Goal: Communication & Community: Participate in discussion

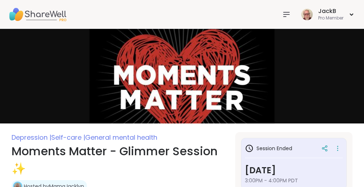
click at [285, 12] on icon at bounding box center [287, 14] width 6 height 4
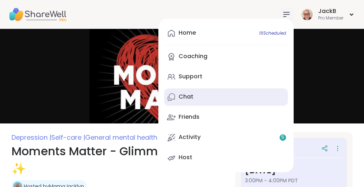
click at [183, 96] on div "Chat" at bounding box center [186, 97] width 15 height 8
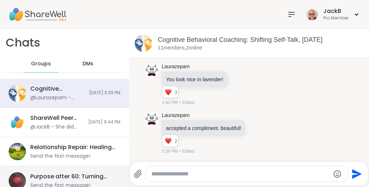
click at [102, 177] on div "Purpose after 60: Turning Vision into Action, [DATE]" at bounding box center [73, 176] width 86 height 8
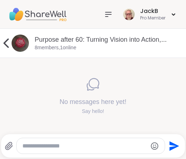
click at [52, 145] on textarea "Type your message" at bounding box center [84, 146] width 125 height 7
paste textarea "**********"
type textarea "**********"
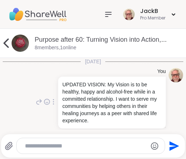
scroll to position [17, 0]
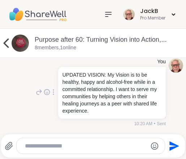
paste textarea "**********"
type textarea "**********"
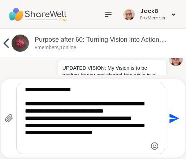
click at [169, 119] on icon "Send" at bounding box center [173, 119] width 12 height 12
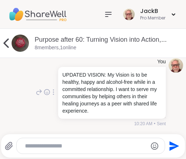
scroll to position [120, 0]
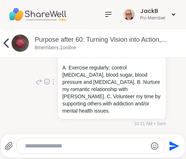
click at [101, 145] on textarea "Type your message" at bounding box center [84, 146] width 119 height 7
paste textarea "**********"
type textarea "**********"
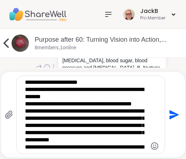
click at [120, 82] on textarea "**********" at bounding box center [84, 115] width 119 height 72
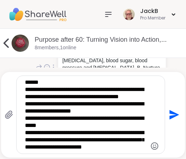
scroll to position [101, 0]
click at [167, 115] on icon "Send" at bounding box center [173, 115] width 12 height 12
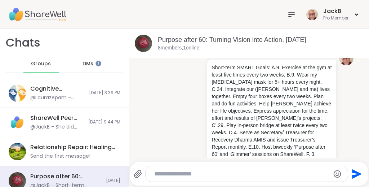
scroll to position [232, 0]
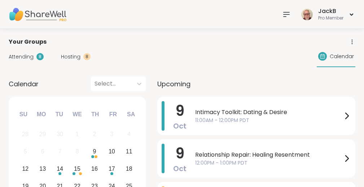
click at [76, 56] on span "Hosting" at bounding box center [70, 57] width 19 height 8
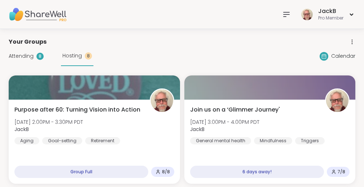
click at [208, 52] on div "Attending 8 Hosting 8 Calendar" at bounding box center [182, 56] width 347 height 20
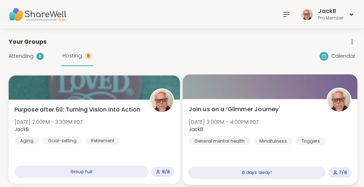
click at [303, 111] on div "Join us on a ‘Glimmer Journey' Wed, Oct 15 | 3:00PM - 4:00PM PDT JackB General …" at bounding box center [269, 125] width 163 height 40
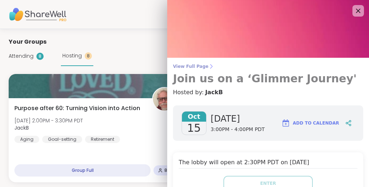
click at [189, 66] on span "View Full Page" at bounding box center [268, 66] width 190 height 6
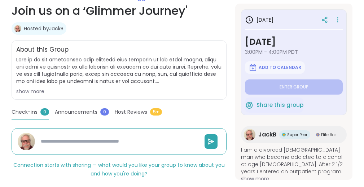
scroll to position [122, 0]
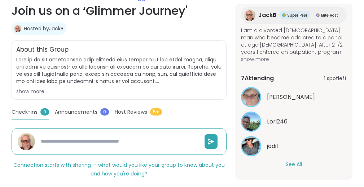
click at [294, 164] on button "See All" at bounding box center [294, 165] width 16 height 8
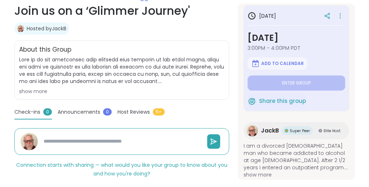
scroll to position [0, 0]
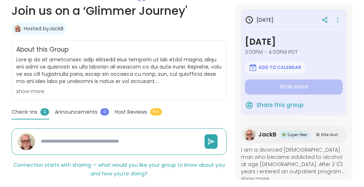
click at [211, 17] on h1 "Join us on a ‘Glimmer Journey'" at bounding box center [119, 10] width 215 height 17
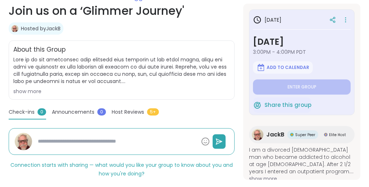
click at [308, 5] on div "in 6 days Wednesday, Oct 15 3:00PM - 4:00PM PDT Add to Calendar Enter group Sha…" at bounding box center [301, 92] width 117 height 176
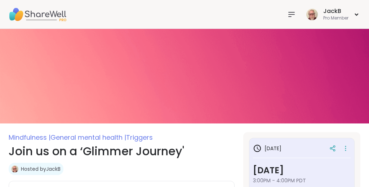
click at [292, 13] on icon at bounding box center [291, 14] width 9 height 9
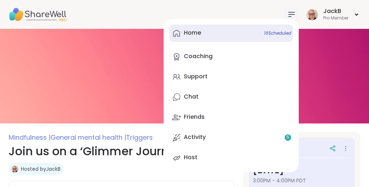
click at [202, 31] on link "Home 16 Scheduled" at bounding box center [232, 33] width 124 height 17
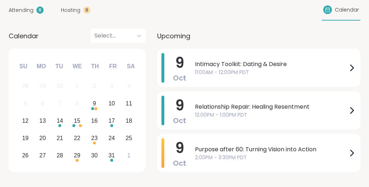
scroll to position [47, 0]
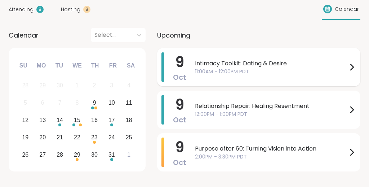
click at [241, 58] on div "Intimacy Toolkit: Dating & Desire 11:00AM - 12:00PM PDT" at bounding box center [275, 67] width 161 height 30
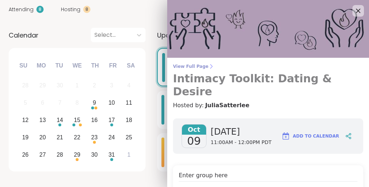
click at [198, 67] on span "View Full Page" at bounding box center [268, 66] width 190 height 6
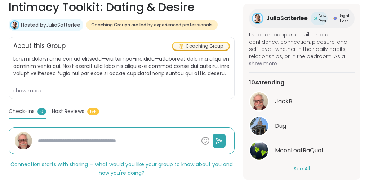
scroll to position [137, 0]
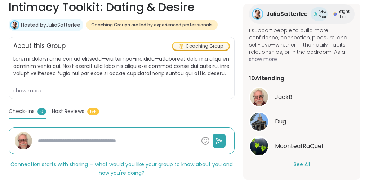
click at [304, 164] on button "See All" at bounding box center [302, 165] width 16 height 8
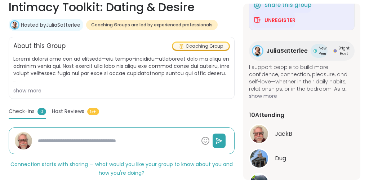
scroll to position [0, 0]
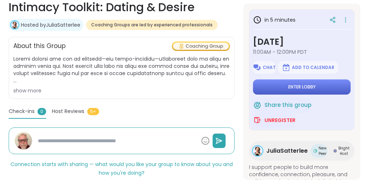
click at [300, 87] on span "Enter lobby" at bounding box center [302, 87] width 27 height 6
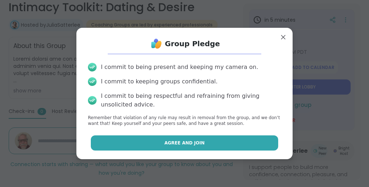
click at [245, 144] on button "Agree and Join" at bounding box center [185, 142] width 188 height 15
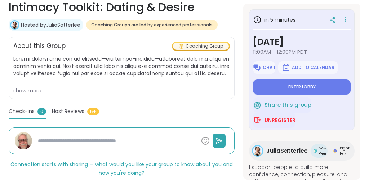
type textarea "*"
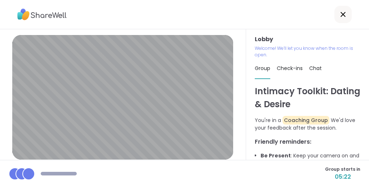
scroll to position [45, 0]
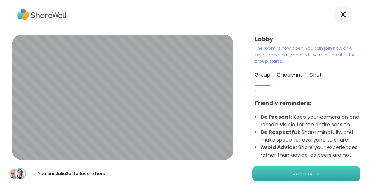
click at [297, 174] on span "Join now" at bounding box center [303, 173] width 20 height 6
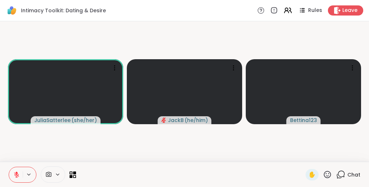
click at [328, 175] on icon at bounding box center [327, 174] width 9 height 9
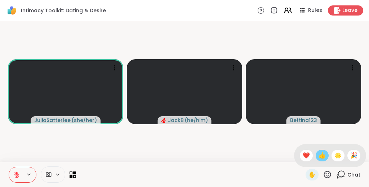
click at [325, 155] on span "👍" at bounding box center [322, 155] width 7 height 9
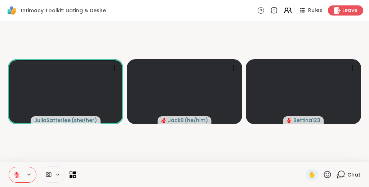
click at [59, 173] on icon at bounding box center [58, 174] width 6 height 6
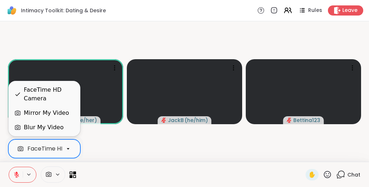
click at [68, 147] on icon at bounding box center [68, 148] width 6 height 6
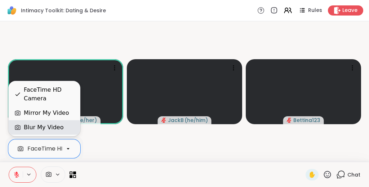
click at [61, 126] on div "Blur My Video" at bounding box center [44, 127] width 60 height 9
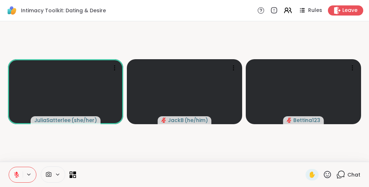
click at [124, 142] on video-player-container "JuliaSatterlee ( she/her ) JackB ( he/him ) Bettina123" at bounding box center [184, 91] width 361 height 135
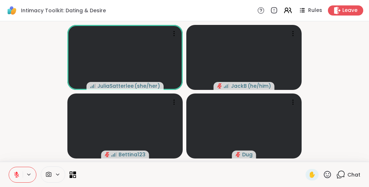
click at [25, 86] on video-player-container "JuliaSatterlee ( she/her ) JackB ( he/him ) Bettina123 Dug" at bounding box center [184, 91] width 361 height 135
click at [351, 87] on video-player-container "JuliaSatterlee ( she/her ) JackB ( he/him ) Bettina123 Dug" at bounding box center [184, 91] width 361 height 135
click at [314, 174] on span "✋" at bounding box center [312, 174] width 7 height 9
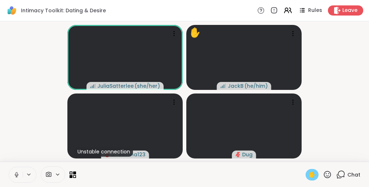
click at [313, 174] on span "✋" at bounding box center [312, 174] width 7 height 9
click at [330, 54] on video-player-container "JuliaSatterlee ( she/her ) JackB ( he/him ) Unstable connection Bettina123 ✋ Dug" at bounding box center [184, 91] width 361 height 135
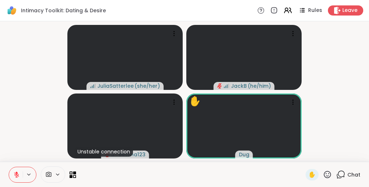
click at [341, 74] on video-player-container "JuliaSatterlee ( she/her ) JackB ( he/him ) Unstable connection Bettina123 ✋ Dug" at bounding box center [184, 91] width 361 height 135
click at [313, 173] on span "✋" at bounding box center [312, 174] width 7 height 9
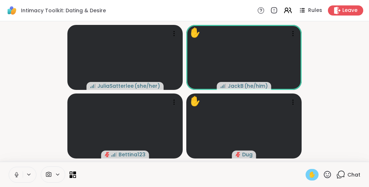
click at [312, 172] on span "✋" at bounding box center [312, 174] width 7 height 9
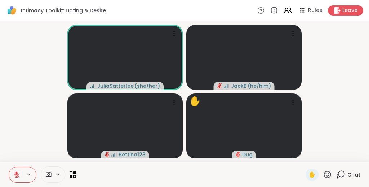
click at [329, 175] on icon at bounding box center [327, 174] width 9 height 9
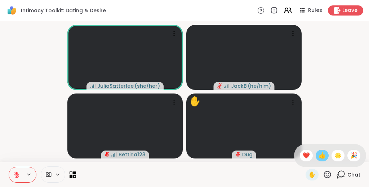
click at [326, 156] on span "👍" at bounding box center [322, 155] width 7 height 9
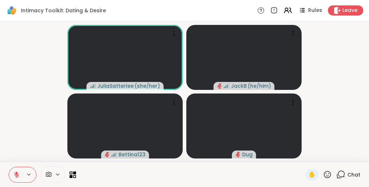
click at [341, 174] on icon at bounding box center [341, 174] width 9 height 9
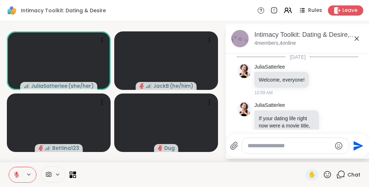
scroll to position [432, 0]
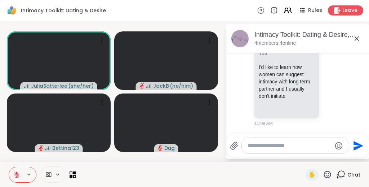
click at [300, 145] on textarea "Type your message" at bounding box center [290, 145] width 84 height 7
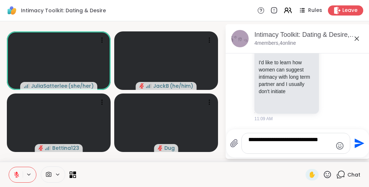
type textarea "**********"
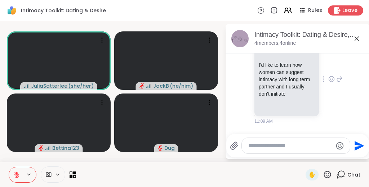
scroll to position [420, 0]
click at [333, 83] on icon at bounding box center [332, 79] width 6 height 7
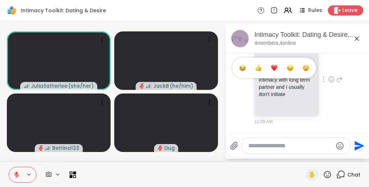
click at [259, 71] on div "Select Reaction: Thumbs up" at bounding box center [258, 68] width 6 height 6
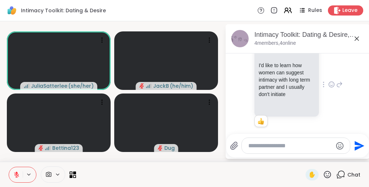
scroll to position [488, 0]
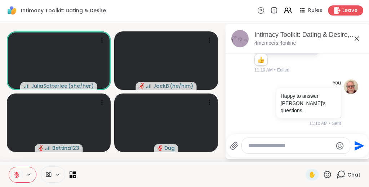
click at [286, 144] on textarea "Type your message" at bounding box center [291, 145] width 84 height 7
type textarea "**********"
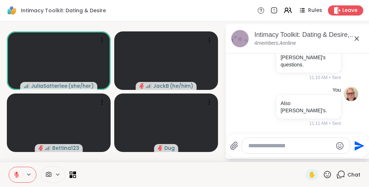
click at [358, 39] on icon at bounding box center [357, 38] width 9 height 9
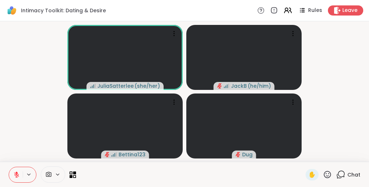
click at [337, 80] on video-player-container "JuliaSatterlee ( she/her ) JackB ( he/him ) Bettina123 Dug" at bounding box center [184, 91] width 361 height 135
click at [342, 62] on video-player-container "JuliaSatterlee ( she/her ) JackB ( he/him ) Bettina123 Dug" at bounding box center [184, 91] width 361 height 135
click at [329, 175] on icon at bounding box center [327, 174] width 7 height 7
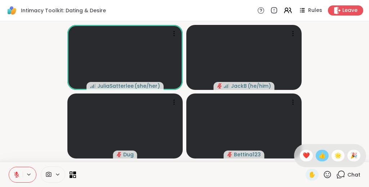
click at [326, 154] on span "👍" at bounding box center [322, 155] width 7 height 9
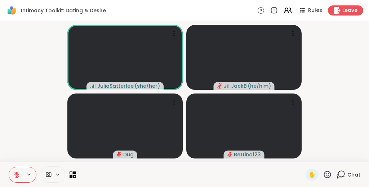
click at [330, 175] on icon at bounding box center [327, 174] width 9 height 9
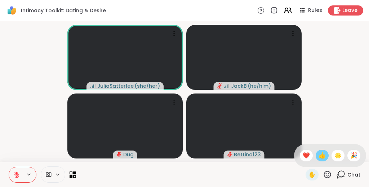
click at [324, 155] on span "👍" at bounding box center [322, 155] width 7 height 9
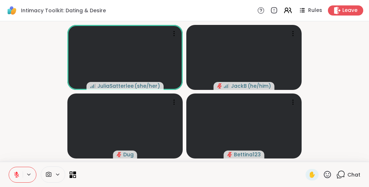
click at [343, 172] on icon at bounding box center [341, 174] width 9 height 9
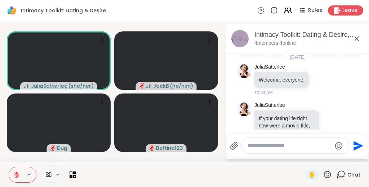
scroll to position [852, 0]
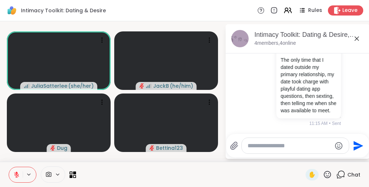
click at [297, 149] on textarea "Type your message" at bounding box center [290, 145] width 84 height 7
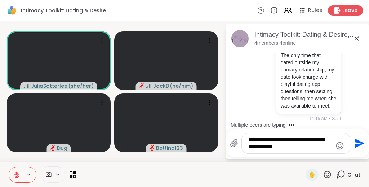
type textarea "**********"
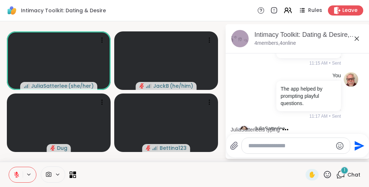
scroll to position [965, 0]
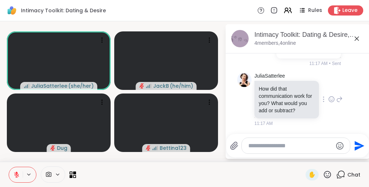
click at [353, 101] on div "JuliaSatterlee How did that communication work for you? What would you add or s…" at bounding box center [297, 100] width 121 height 60
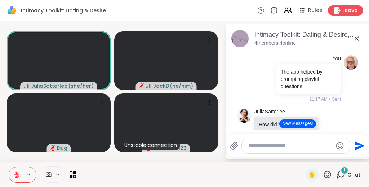
scroll to position [1159, 0]
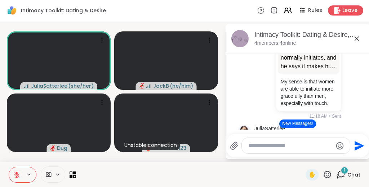
click at [329, 172] on icon at bounding box center [327, 174] width 9 height 9
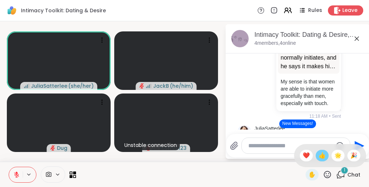
click at [323, 155] on span "👍" at bounding box center [322, 155] width 7 height 9
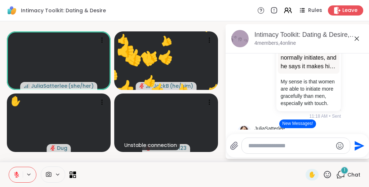
click at [227, 170] on div at bounding box center [190, 174] width 221 height 16
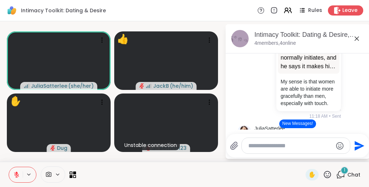
click at [307, 123] on button "New Messages!" at bounding box center [298, 123] width 36 height 9
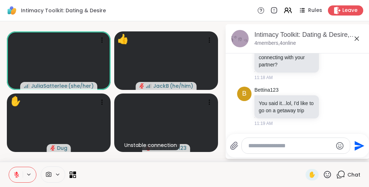
scroll to position [1240, 0]
click at [333, 107] on icon at bounding box center [332, 105] width 6 height 7
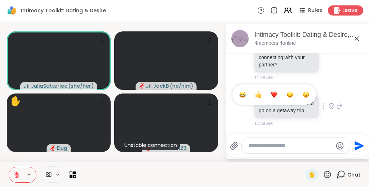
click at [259, 94] on div "Select Reaction: Thumbs up" at bounding box center [258, 94] width 6 height 6
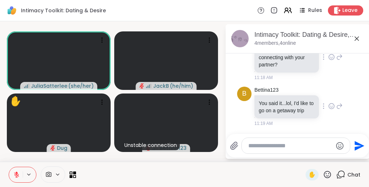
scroll to position [1251, 0]
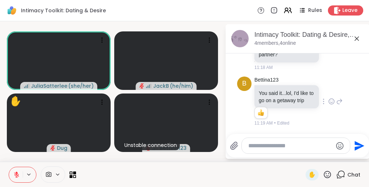
click at [360, 69] on li "JuliaSatterlee How would you like to be connecting with your partner? 11:18 AM" at bounding box center [298, 47] width 131 height 53
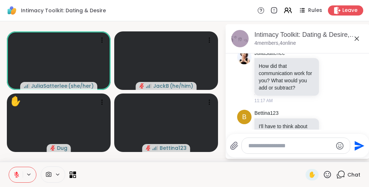
scroll to position [980, 0]
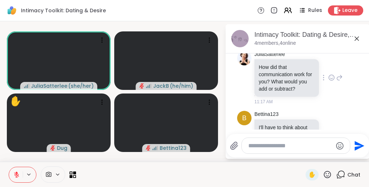
click at [341, 80] on icon at bounding box center [340, 77] width 5 height 5
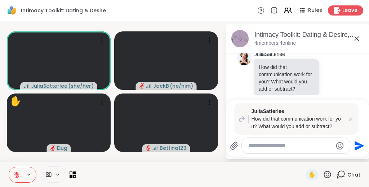
click at [289, 146] on textarea "Type your message" at bounding box center [291, 145] width 84 height 7
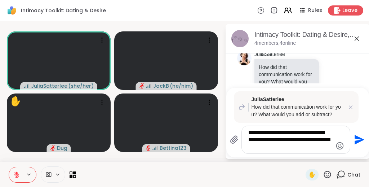
type textarea "**********"
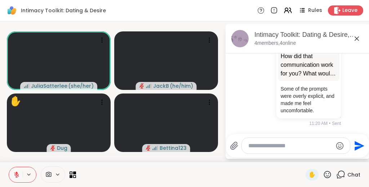
scroll to position [1353, 0]
click at [357, 39] on icon at bounding box center [357, 38] width 4 height 4
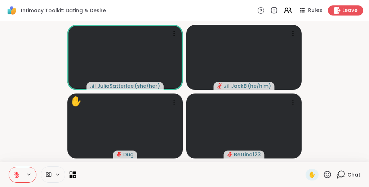
click at [343, 117] on video-player-container "JuliaSatterlee ( she/her ) JackB ( he/him ) ✋ Dug Bettina123" at bounding box center [184, 91] width 361 height 135
click at [350, 87] on video-player-container "JuliaSatterlee ( she/her ) JackB ( he/him ) Dug Unstable connection Bettina123" at bounding box center [184, 91] width 361 height 135
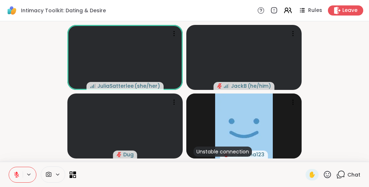
click at [326, 174] on icon at bounding box center [327, 174] width 9 height 9
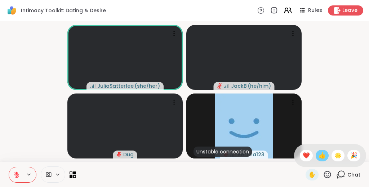
click at [326, 156] on span "👍" at bounding box center [322, 155] width 7 height 9
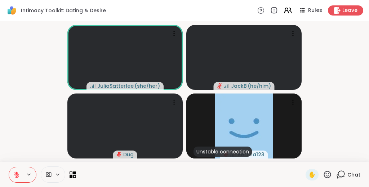
click at [341, 174] on icon at bounding box center [341, 174] width 9 height 9
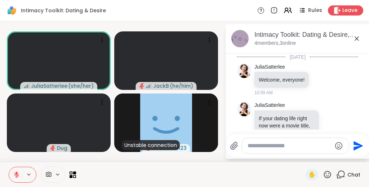
scroll to position [1486, 0]
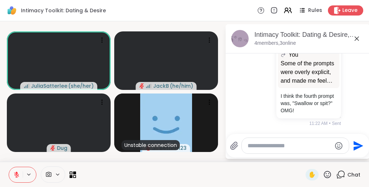
click at [305, 147] on textarea "Type your message" at bounding box center [290, 145] width 84 height 7
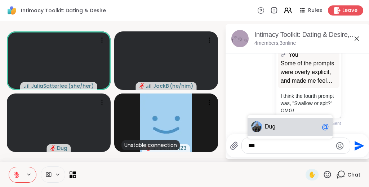
click at [292, 127] on span "Du g" at bounding box center [292, 126] width 54 height 7
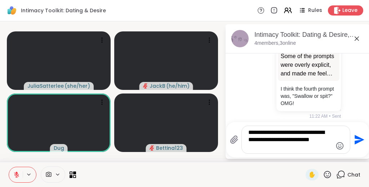
type textarea "**********"
click at [358, 136] on icon "Send" at bounding box center [359, 140] width 12 height 12
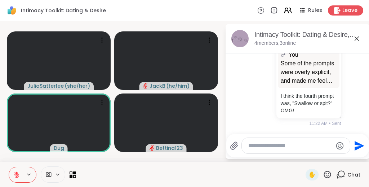
scroll to position [1539, 0]
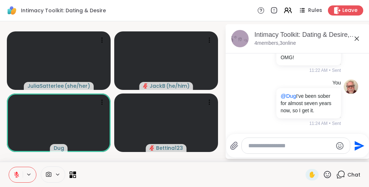
click at [358, 36] on icon at bounding box center [357, 38] width 9 height 9
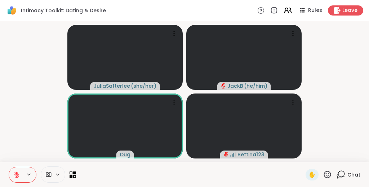
click at [328, 173] on icon at bounding box center [327, 174] width 9 height 9
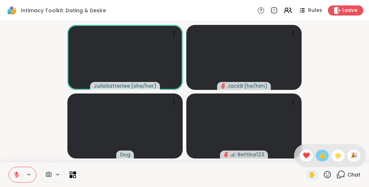
click at [326, 155] on span "👍" at bounding box center [322, 155] width 7 height 9
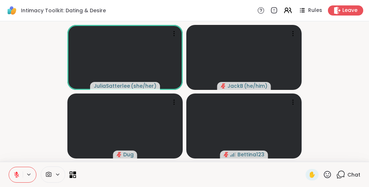
click at [343, 61] on video-player-container "JuliaSatterlee ( she/her ) JackB ( he/him ) Dug Bettina123" at bounding box center [184, 91] width 361 height 135
click at [329, 176] on icon at bounding box center [327, 174] width 9 height 9
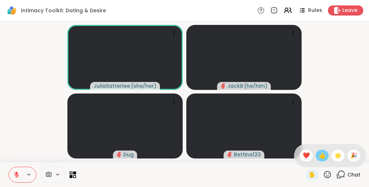
click at [326, 155] on span "👍" at bounding box center [322, 155] width 7 height 9
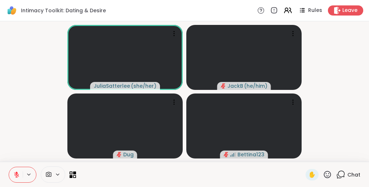
click at [335, 85] on video-player-container "JuliaSatterlee ( she/her ) JackB ( he/him ) Dug Bettina123" at bounding box center [184, 91] width 361 height 135
click at [342, 85] on video-player-container "JuliaSatterlee ( she/her ) JackB ( he/him ) Dug Unstable connection Bettina123" at bounding box center [184, 91] width 361 height 135
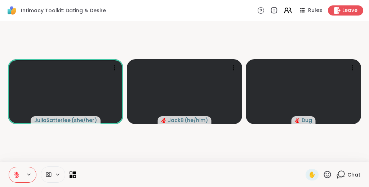
click at [339, 142] on video-player-container "JuliaSatterlee ( she/her ) JackB ( he/him ) Dug" at bounding box center [184, 91] width 361 height 135
click at [327, 173] on icon at bounding box center [327, 174] width 7 height 7
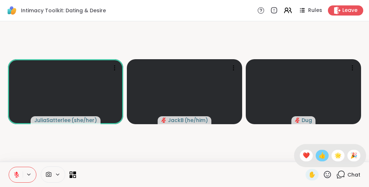
click at [326, 155] on span "👍" at bounding box center [322, 155] width 7 height 9
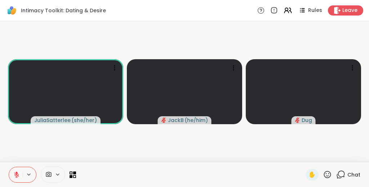
click at [330, 172] on icon at bounding box center [327, 174] width 9 height 9
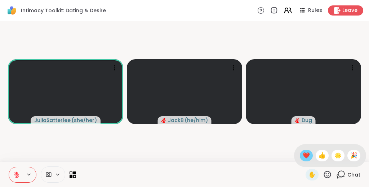
click at [308, 156] on span "❤️" at bounding box center [306, 155] width 7 height 9
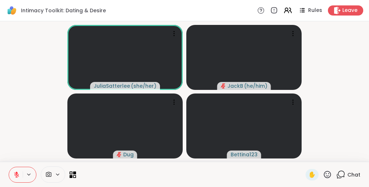
click at [352, 82] on video-player-container "JuliaSatterlee ( she/her ) JackB ( he/him ) Dug Bettina123" at bounding box center [184, 91] width 361 height 135
click at [329, 173] on icon at bounding box center [327, 174] width 7 height 7
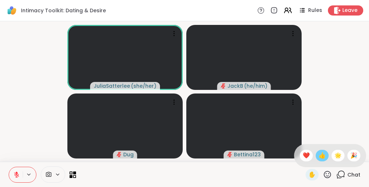
click at [326, 156] on span "👍" at bounding box center [322, 155] width 7 height 9
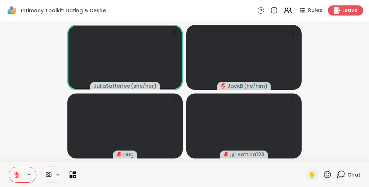
click at [361, 85] on video-player-container "JuliaSatterlee ( she/her ) JackB ( he/him ) Dug Bettina123" at bounding box center [184, 91] width 361 height 135
click at [327, 175] on icon at bounding box center [327, 174] width 7 height 7
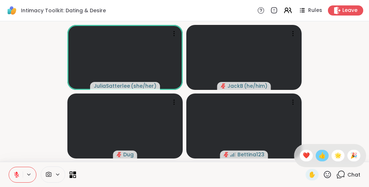
click at [326, 155] on span "👍" at bounding box center [322, 155] width 7 height 9
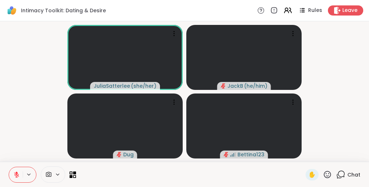
click at [328, 174] on icon at bounding box center [327, 174] width 9 height 9
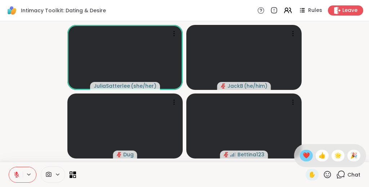
click at [310, 157] on span "❤️" at bounding box center [306, 155] width 7 height 9
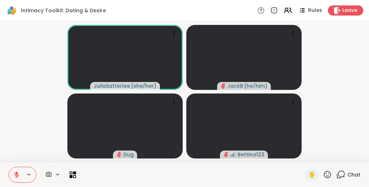
click at [338, 60] on video-player-container "JuliaSatterlee ( she/her ) JackB ( he/him ) Dug Bettina123" at bounding box center [184, 91] width 361 height 135
click at [341, 70] on video-player-container "JuliaSatterlee ( she/her ) JackB ( he/him ) Dug Bettina123" at bounding box center [184, 91] width 361 height 135
click at [337, 100] on video-player-container "JuliaSatterlee ( she/her ) JackB ( he/him ) Dug Unstable connection Bettina123" at bounding box center [184, 91] width 361 height 135
click at [336, 56] on video-player-container "JuliaSatterlee ( she/her ) JackB ( he/him ) Dug Unstable connection Bettina123" at bounding box center [184, 91] width 361 height 135
click at [330, 176] on icon at bounding box center [327, 174] width 9 height 9
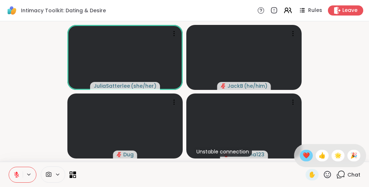
click at [313, 155] on div "❤️" at bounding box center [306, 156] width 13 height 12
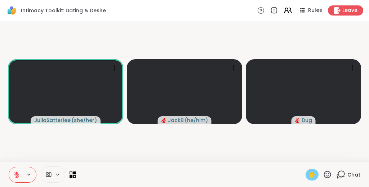
click at [315, 172] on span "✋" at bounding box center [312, 174] width 7 height 9
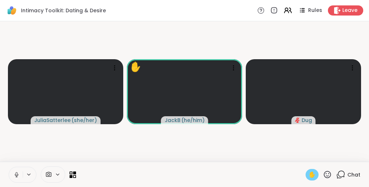
click at [314, 175] on span "✋" at bounding box center [312, 174] width 7 height 9
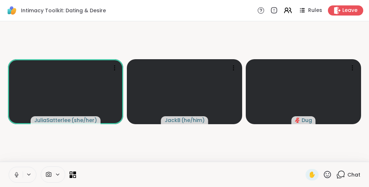
click at [91, 41] on video-player-container "JuliaSatterlee ( she/her ) JackB ( he/him ) Dug" at bounding box center [184, 91] width 361 height 135
click at [210, 40] on video-player-container "JuliaSatterlee ( she/her ) JackB ( he/him ) Dug" at bounding box center [184, 91] width 361 height 135
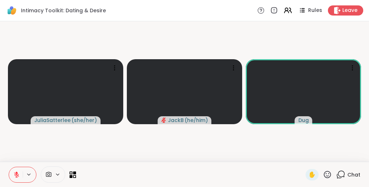
click at [159, 38] on video-player-container "JuliaSatterlee ( she/her ) JackB ( he/him ) Dug" at bounding box center [184, 91] width 361 height 135
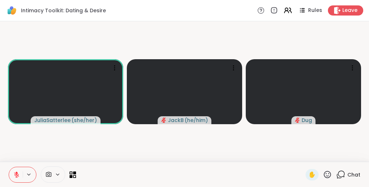
click at [328, 176] on icon at bounding box center [327, 174] width 9 height 9
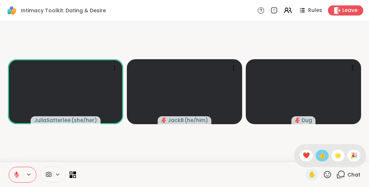
click at [326, 154] on span "👍" at bounding box center [322, 155] width 7 height 9
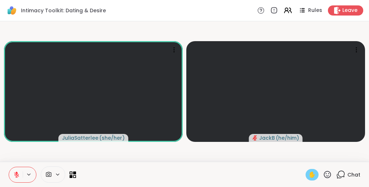
click at [315, 176] on span "✋" at bounding box center [312, 174] width 7 height 9
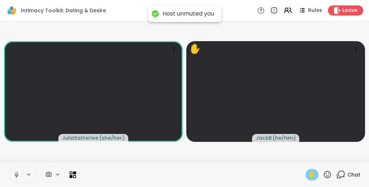
click at [196, 155] on video-player-container "JuliaSatterlee ( she/her ) ✋ JackB ( he/him )" at bounding box center [184, 91] width 361 height 135
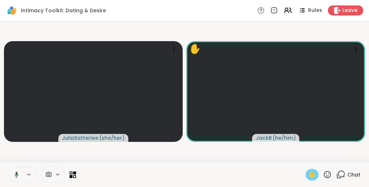
click at [317, 171] on div "✋" at bounding box center [312, 175] width 13 height 12
click at [286, 153] on video-player-container "JuliaSatterlee ( she/her ) JackB ( he/him )" at bounding box center [184, 91] width 361 height 135
click at [238, 25] on video-player-container "JuliaSatterlee ( she/her ) JackB ( he/him )" at bounding box center [184, 91] width 361 height 135
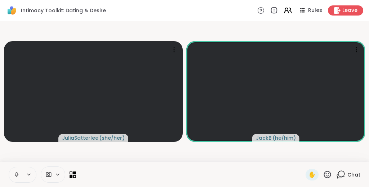
click at [238, 25] on video-player-container "JuliaSatterlee ( she/her ) JackB ( he/him )" at bounding box center [184, 91] width 361 height 135
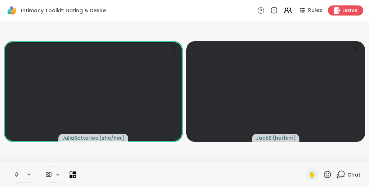
click at [151, 149] on video-player-container "JuliaSatterlee ( she/her ) JackB ( he/him )" at bounding box center [184, 91] width 361 height 135
click at [73, 175] on icon at bounding box center [73, 174] width 7 height 7
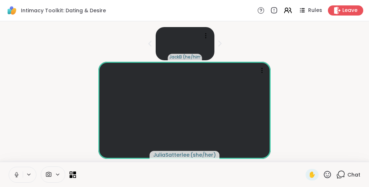
scroll to position [14, 0]
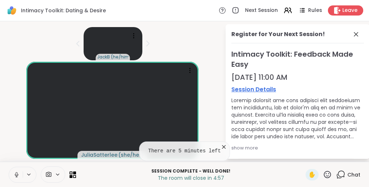
click at [224, 145] on icon at bounding box center [224, 147] width 4 height 4
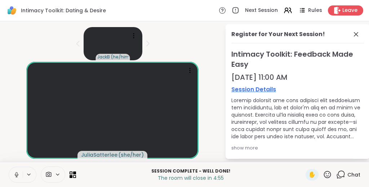
scroll to position [78, 0]
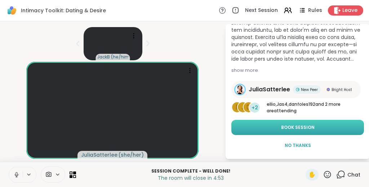
click at [313, 124] on span "Book Session" at bounding box center [298, 127] width 34 height 6
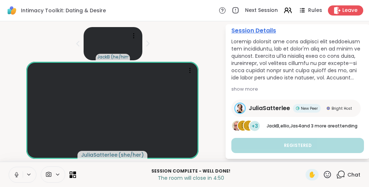
scroll to position [0, 0]
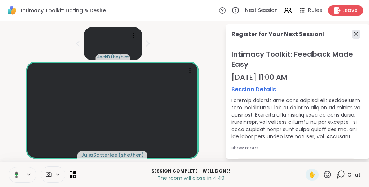
click at [356, 33] on icon at bounding box center [356, 34] width 9 height 9
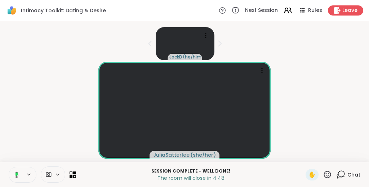
click at [335, 93] on div "JuliaSatterlee ( she/her )" at bounding box center [184, 110] width 361 height 97
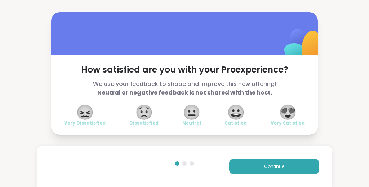
click at [290, 113] on span "😍" at bounding box center [288, 112] width 18 height 13
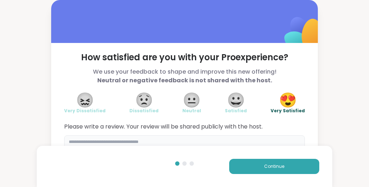
click at [216, 140] on textarea at bounding box center [184, 152] width 241 height 35
type textarea "**********"
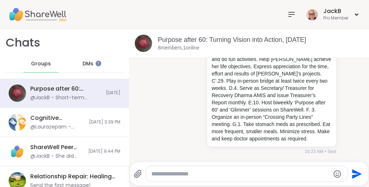
click at [85, 62] on span "DMs" at bounding box center [88, 63] width 11 height 7
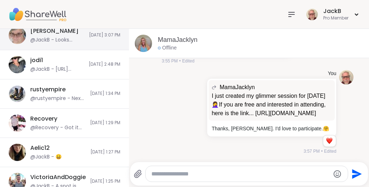
scroll to position [104, 0]
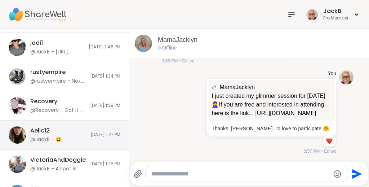
click at [100, 126] on div "Aelic12 @JackB - 😀 10/1/2025, 1:27 PM" at bounding box center [64, 134] width 129 height 29
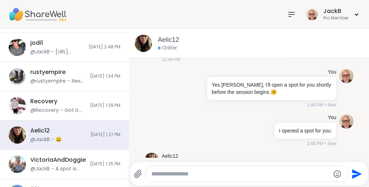
scroll to position [2469, 0]
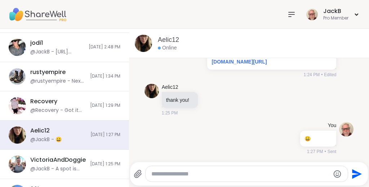
click at [236, 174] on textarea "Type your message" at bounding box center [240, 173] width 179 height 7
paste textarea "Type your message"
click at [238, 175] on textarea "**********" at bounding box center [240, 173] width 173 height 7
click at [259, 173] on textarea "**********" at bounding box center [240, 173] width 173 height 7
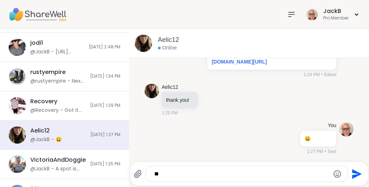
type textarea "*"
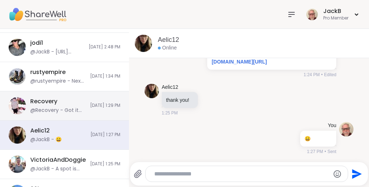
click at [90, 107] on span "[DATE] 1:29 PM" at bounding box center [105, 105] width 30 height 6
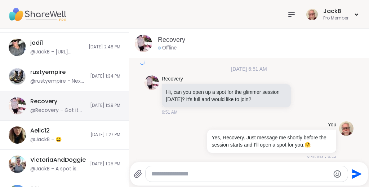
scroll to position [2726, 0]
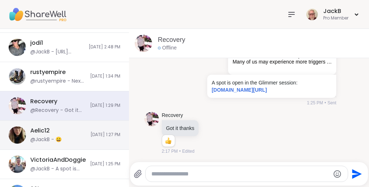
click at [91, 133] on span "10/1/2025, 1:27 PM" at bounding box center [106, 135] width 30 height 6
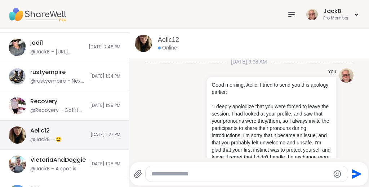
scroll to position [0, 0]
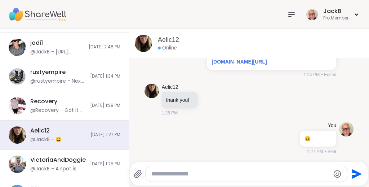
click at [194, 171] on textarea "Type your message" at bounding box center [240, 173] width 179 height 7
paste textarea "**********"
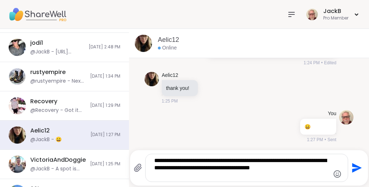
type textarea "**********"
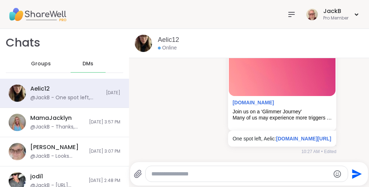
click at [37, 59] on div "Groups" at bounding box center [40, 63] width 35 height 17
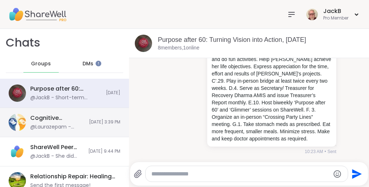
click at [75, 114] on div "Cognitive Behavioral Coaching: Shifting Self-Talk, Oct 07 @Laurazepam - accepte…" at bounding box center [64, 122] width 129 height 29
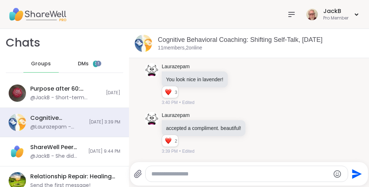
click at [83, 64] on span "DMs" at bounding box center [83, 63] width 11 height 7
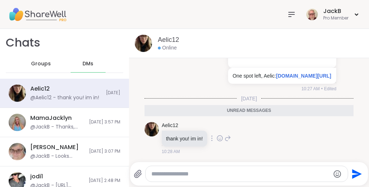
click at [221, 138] on icon at bounding box center [220, 138] width 6 height 7
click at [220, 125] on div "Select Reaction: Heart" at bounding box center [220, 126] width 6 height 6
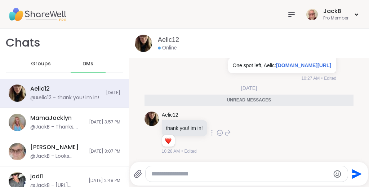
click at [35, 63] on span "Groups" at bounding box center [41, 63] width 20 height 7
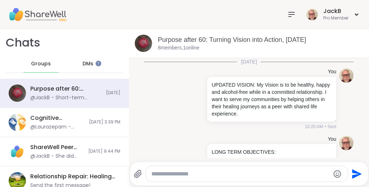
scroll to position [232, 0]
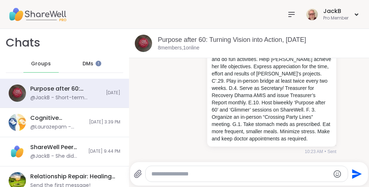
scroll to position [211, 0]
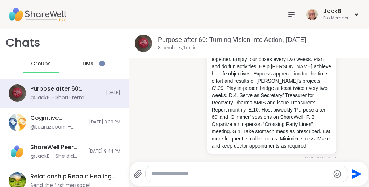
click at [358, 75] on li "You Short-term SMART Goals: A.9. Exercise at the gym at least five times every …" at bounding box center [249, 88] width 226 height 154
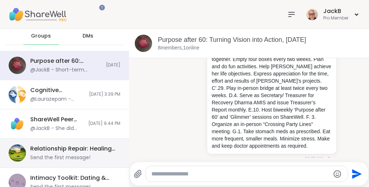
scroll to position [56, 0]
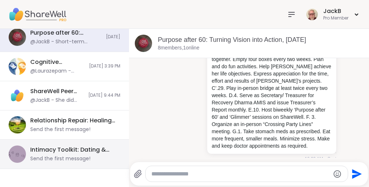
click at [73, 153] on div "Intimacy Toolkit: Dating & Desire, [DATE]" at bounding box center [73, 150] width 86 height 8
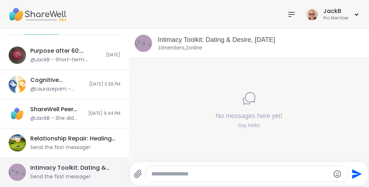
scroll to position [38, 0]
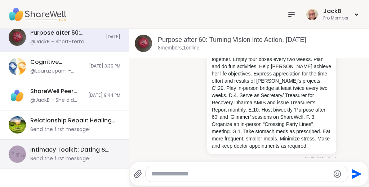
click at [85, 156] on div "Send the first message!" at bounding box center [60, 158] width 60 height 7
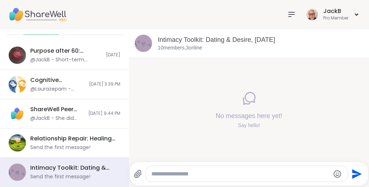
click at [135, 84] on div "No messages here yet! Say hello!" at bounding box center [249, 110] width 240 height 104
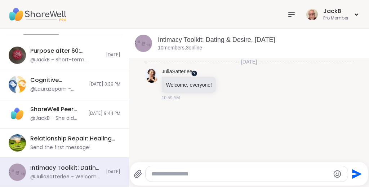
click at [194, 74] on div at bounding box center [195, 73] width 6 height 6
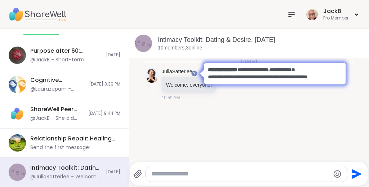
click at [199, 109] on div "Today JuliaSatterlee Welcome, everyone! 10:59 AM" at bounding box center [249, 108] width 240 height 100
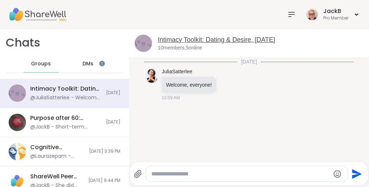
click at [216, 37] on link "Intimacy Toolkit: Dating & Desire, [DATE]" at bounding box center [216, 39] width 117 height 7
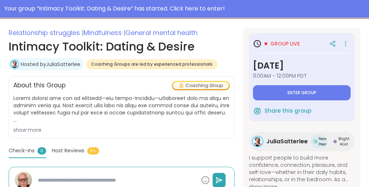
scroll to position [122, 0]
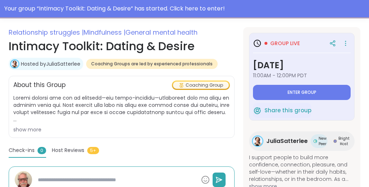
click at [38, 127] on div "show more" at bounding box center [121, 129] width 217 height 7
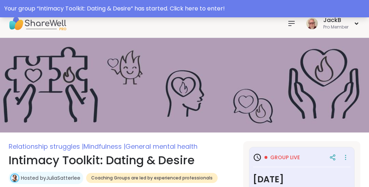
scroll to position [0, 0]
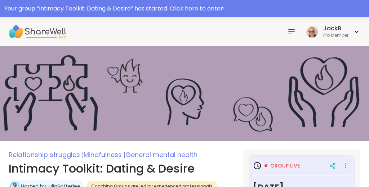
click at [291, 28] on icon at bounding box center [291, 31] width 9 height 9
type textarea "*"
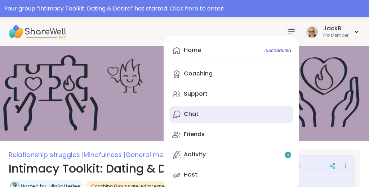
click at [198, 114] on link "Chat" at bounding box center [232, 114] width 124 height 17
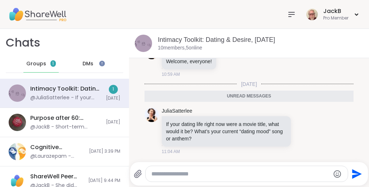
scroll to position [6, 0]
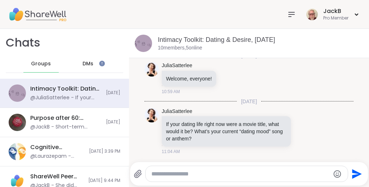
click at [213, 172] on textarea "Type your message" at bounding box center [240, 173] width 179 height 7
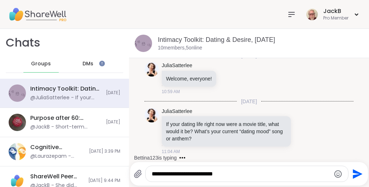
type textarea "**********"
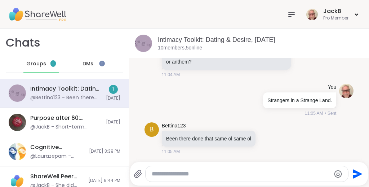
scroll to position [83, 0]
click at [271, 138] on icon at bounding box center [268, 138] width 6 height 7
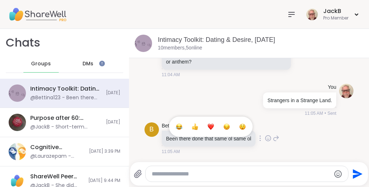
click at [183, 128] on div "Select Reaction: Joy" at bounding box center [179, 126] width 6 height 6
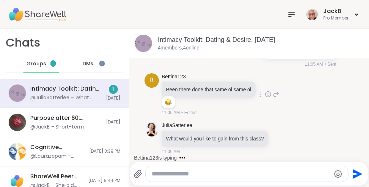
scroll to position [132, 0]
click at [356, 129] on li "JuliaSatterlee What would you like to gain from this class? 11:06 AM" at bounding box center [249, 138] width 226 height 39
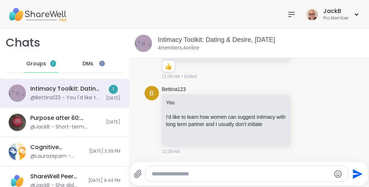
scroll to position [308, 0]
click at [335, 91] on div "B Bettina123 You I'd like to learn how women can suggest intimacy with long ter…" at bounding box center [250, 120] width 210 height 75
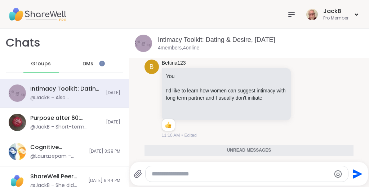
scroll to position [412, 0]
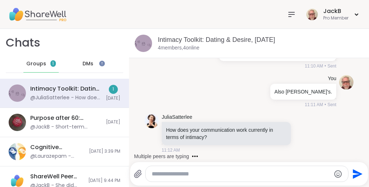
scroll to position [441, 0]
click at [312, 132] on icon at bounding box center [311, 133] width 5 height 5
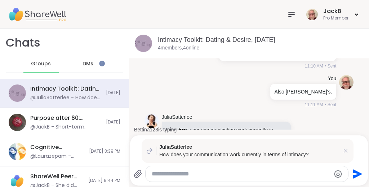
click at [212, 174] on textarea "Type your message" at bounding box center [241, 173] width 179 height 7
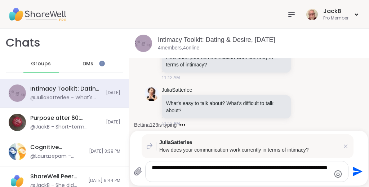
scroll to position [571, 0]
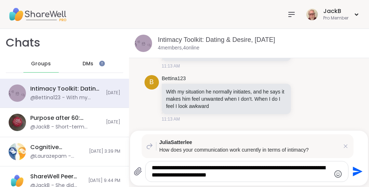
click at [179, 173] on textarea "**********" at bounding box center [241, 171] width 179 height 14
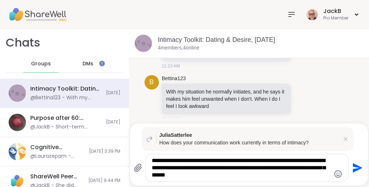
click at [215, 166] on textarea "**********" at bounding box center [241, 168] width 179 height 22
type textarea "**********"
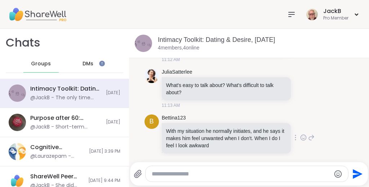
scroll to position [530, 0]
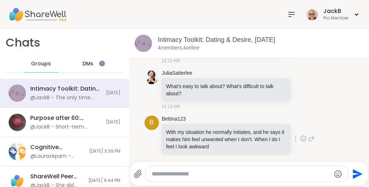
click at [312, 138] on icon at bounding box center [311, 138] width 6 height 9
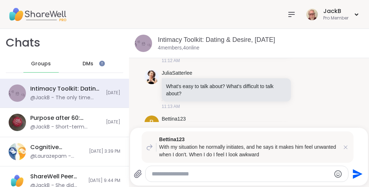
click at [230, 173] on textarea "Type your message" at bounding box center [241, 173] width 179 height 7
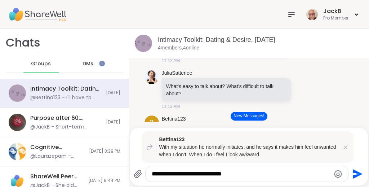
scroll to position [722, 0]
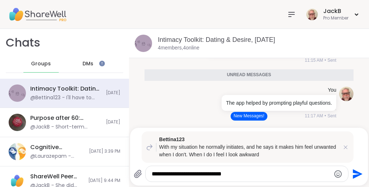
click at [262, 175] on textarea "**********" at bounding box center [241, 173] width 179 height 7
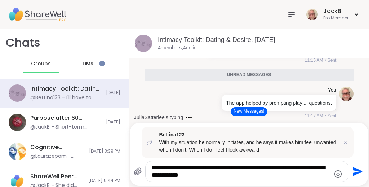
type textarea "**********"
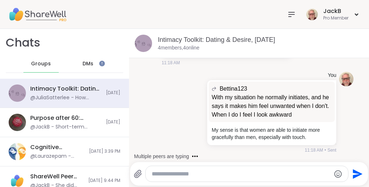
scroll to position [903, 0]
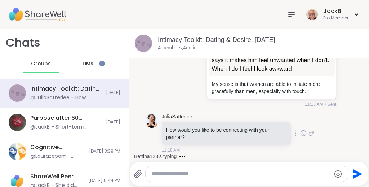
click at [339, 120] on div "JuliaSatterlee How would you like to be connecting with your partner? 11:18 AM" at bounding box center [250, 133] width 210 height 46
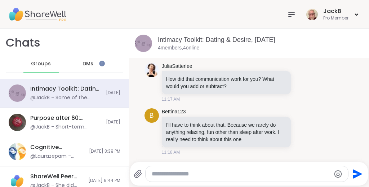
scroll to position [1047, 0]
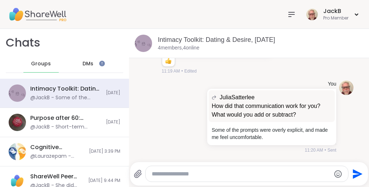
click at [360, 70] on li "B Bettina123 You said it...lol, I'd like to go on a getaway trip 1 1 11:19 AM •…" at bounding box center [249, 53] width 226 height 49
click at [190, 116] on icon at bounding box center [188, 116] width 6 height 9
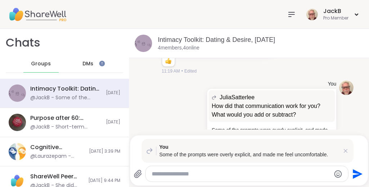
click at [190, 174] on textarea "Type your message" at bounding box center [241, 173] width 179 height 7
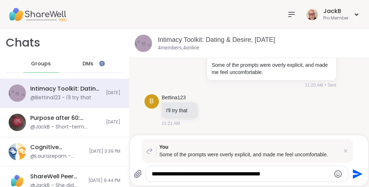
type textarea "**********"
click at [338, 175] on icon "Emoji picker" at bounding box center [338, 174] width 8 height 8
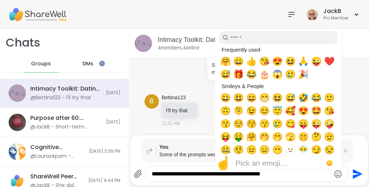
click at [284, 159] on div "Pick an emoji…" at bounding box center [262, 163] width 53 height 9
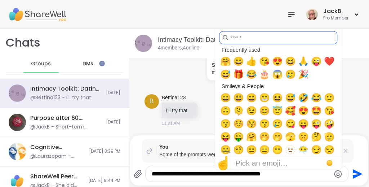
click at [285, 36] on input "search" at bounding box center [278, 37] width 118 height 13
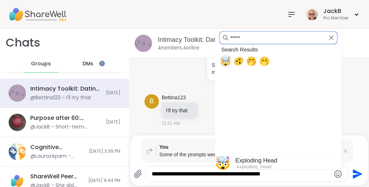
type input "*****"
click at [226, 62] on span "🤯" at bounding box center [225, 61] width 11 height 10
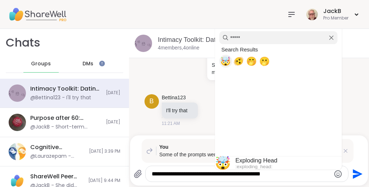
click at [226, 62] on span "🤯" at bounding box center [225, 61] width 11 height 10
click at [226, 60] on span "🤯" at bounding box center [225, 61] width 11 height 10
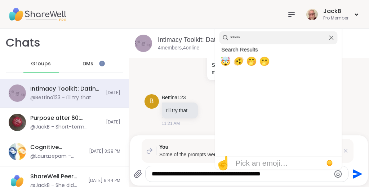
click at [332, 37] on icon "Clear" at bounding box center [331, 38] width 4 height 4
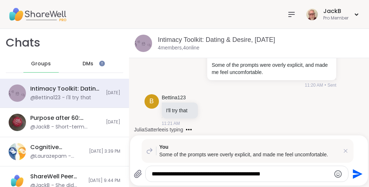
click at [298, 176] on textarea "**********" at bounding box center [241, 173] width 179 height 7
click at [339, 173] on icon "Emoji picker" at bounding box center [338, 174] width 9 height 9
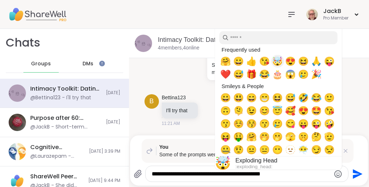
click at [280, 60] on span "🤯" at bounding box center [277, 61] width 11 height 10
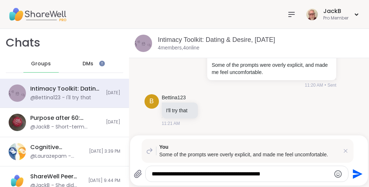
click at [291, 173] on textarea "**********" at bounding box center [241, 173] width 179 height 7
type textarea "**********"
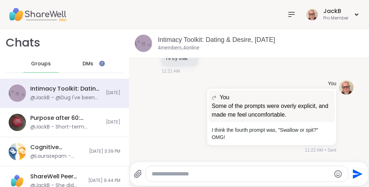
scroll to position [1211, 0]
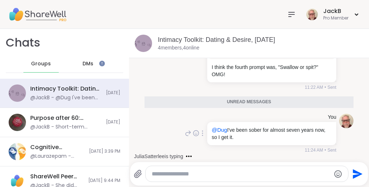
click at [154, 132] on div "You @Dug I've been sober for almost seven years now, so I get it. 11:24 AM • Se…" at bounding box center [250, 134] width 210 height 46
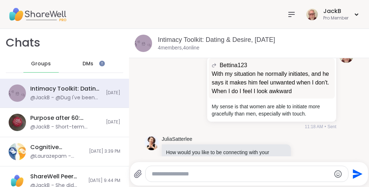
scroll to position [893, 0]
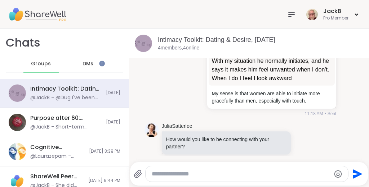
click at [137, 93] on li "You Bettina123 With my situation he normally initiates, and he says it makes hi…" at bounding box center [249, 76] width 226 height 88
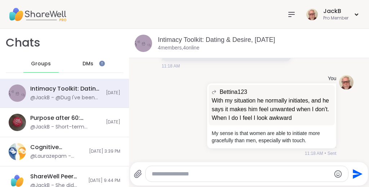
scroll to position [849, 0]
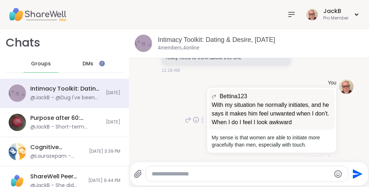
click at [185, 120] on icon at bounding box center [188, 119] width 6 height 9
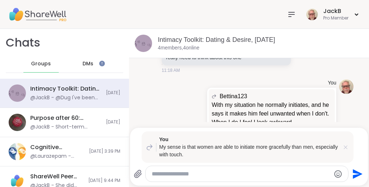
click at [347, 146] on icon at bounding box center [345, 147] width 7 height 7
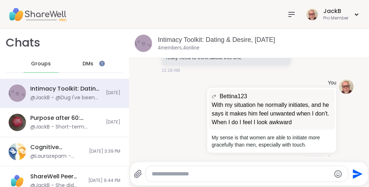
click at [142, 101] on li "You Bettina123 With my situation he normally initiates, and he says it makes hi…" at bounding box center [249, 120] width 226 height 88
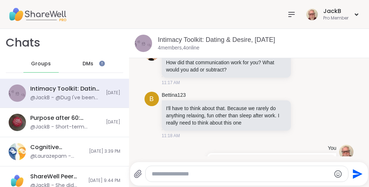
scroll to position [779, 0]
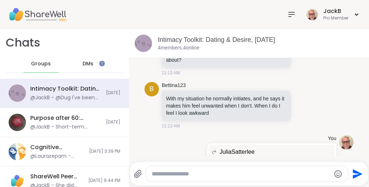
scroll to position [572, 0]
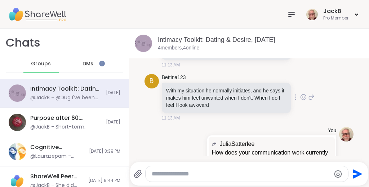
click at [312, 96] on icon at bounding box center [311, 97] width 6 height 9
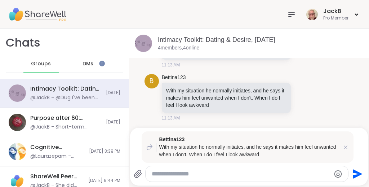
click at [241, 175] on textarea "Type your message" at bounding box center [241, 173] width 179 height 7
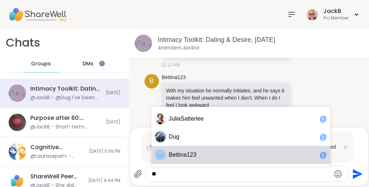
click at [242, 155] on span "B ettina123" at bounding box center [243, 154] width 148 height 7
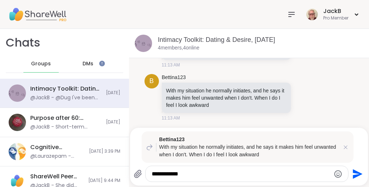
click at [234, 174] on textarea "**********" at bounding box center [241, 173] width 179 height 7
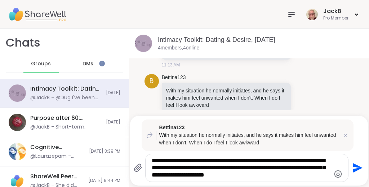
type textarea "**********"
click at [356, 166] on icon "Send" at bounding box center [358, 168] width 10 height 10
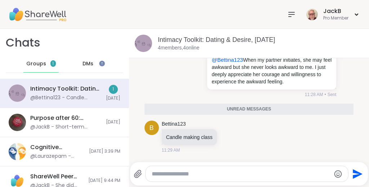
scroll to position [1344, 0]
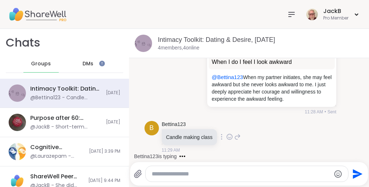
click at [232, 136] on icon at bounding box center [230, 136] width 6 height 7
click at [215, 127] on div "Select Reaction: Thumbs up" at bounding box center [214, 125] width 6 height 6
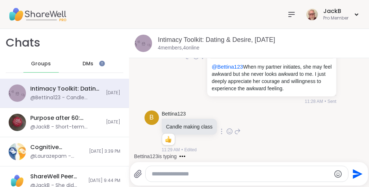
click at [349, 99] on div "You Bettina123 With my situation he normally initiates, and he says it makes hi…" at bounding box center [250, 56] width 210 height 102
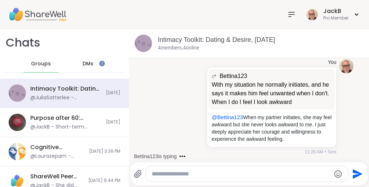
scroll to position [1303, 0]
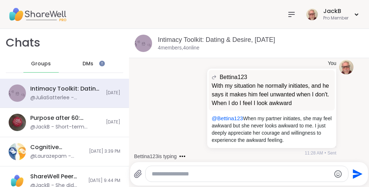
click at [354, 107] on li "You Bettina123 With my situation he normally initiates, and he says it makes hi…" at bounding box center [249, 108] width 226 height 102
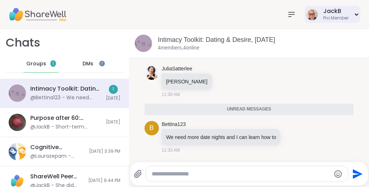
scroll to position [1470, 0]
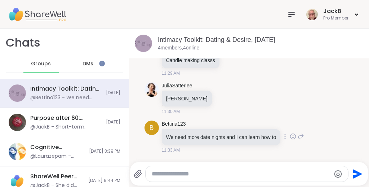
click at [294, 136] on icon at bounding box center [294, 136] width 0 height 0
click at [239, 125] on div "Select Reaction: Heart" at bounding box center [236, 125] width 6 height 6
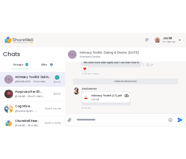
scroll to position [1531, 0]
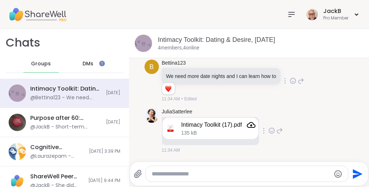
click at [256, 124] on icon "Attachment" at bounding box center [251, 124] width 9 height 9
click at [255, 123] on icon "Attachment" at bounding box center [251, 124] width 9 height 9
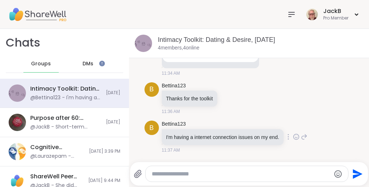
click at [300, 137] on icon at bounding box center [296, 136] width 6 height 7
click at [274, 124] on div "Select Reaction: Astonished" at bounding box center [271, 125] width 6 height 6
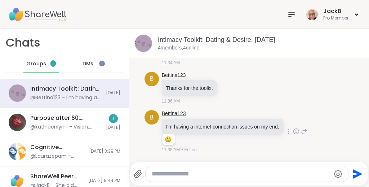
click at [180, 113] on link "Bettina123" at bounding box center [174, 113] width 24 height 7
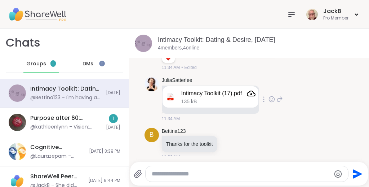
scroll to position [1561, 0]
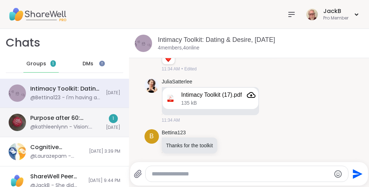
click at [101, 119] on div "Purpose after 60: Turning Vision into Action, Oct 09" at bounding box center [65, 118] width 71 height 8
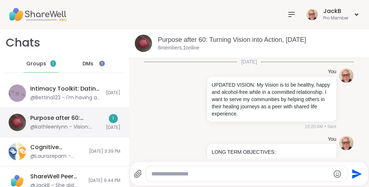
scroll to position [281, 0]
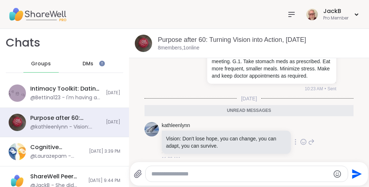
click at [303, 138] on icon at bounding box center [303, 141] width 6 height 7
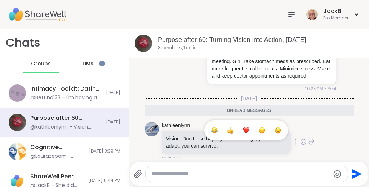
click at [245, 127] on div "Select Reaction: Heart" at bounding box center [246, 130] width 6 height 6
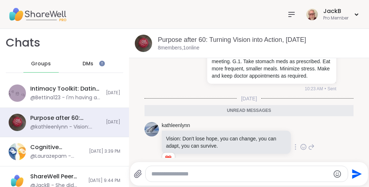
scroll to position [291, 0]
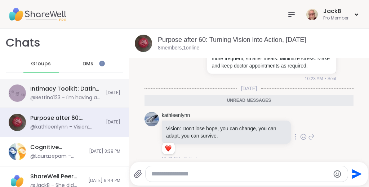
click at [80, 88] on div "Intimacy Toolkit: Dating & Desire, Oct 09" at bounding box center [65, 89] width 71 height 8
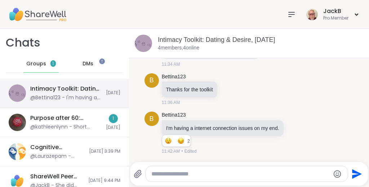
scroll to position [38, 0]
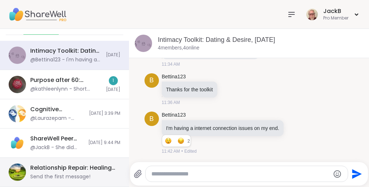
click at [83, 171] on div "Relationship Repair: Healing Resentment, Oct 09" at bounding box center [73, 168] width 86 height 8
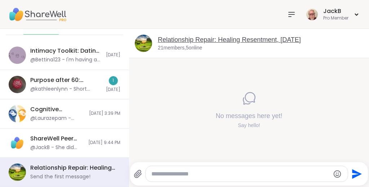
click at [266, 39] on link "Relationship Repair: Healing Resentment, Oct 09" at bounding box center [229, 39] width 143 height 7
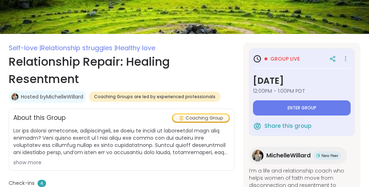
scroll to position [91, 0]
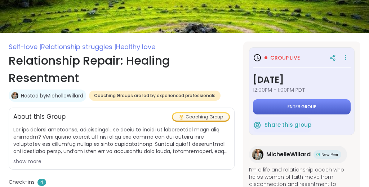
click at [302, 104] on span "Enter group" at bounding box center [302, 107] width 29 height 6
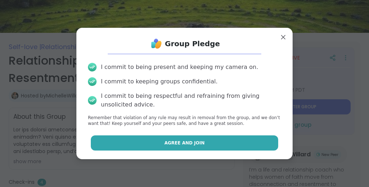
click at [252, 140] on button "Agree and Join" at bounding box center [185, 142] width 188 height 15
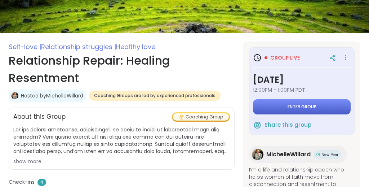
type textarea "*"
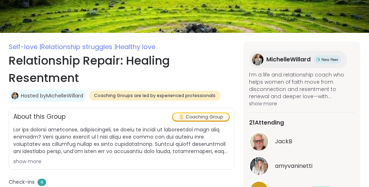
scroll to position [101, 0]
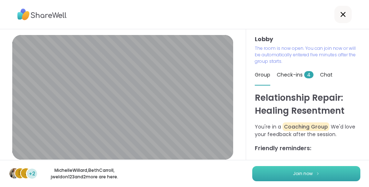
click at [312, 173] on span "Join now" at bounding box center [303, 173] width 20 height 6
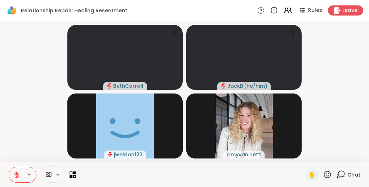
click at [343, 173] on icon at bounding box center [341, 174] width 9 height 9
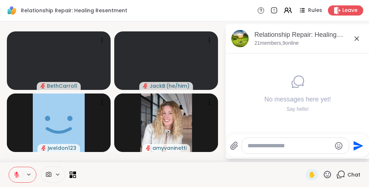
click at [288, 145] on textarea "Type your message" at bounding box center [290, 145] width 84 height 7
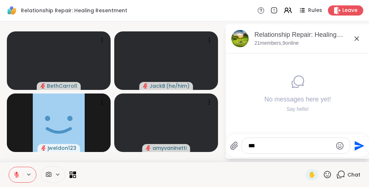
type textarea "***"
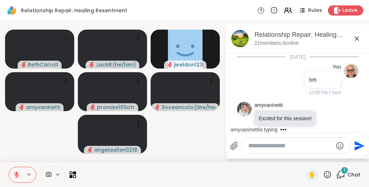
scroll to position [8, 0]
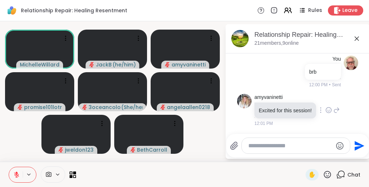
click at [332, 110] on icon at bounding box center [329, 109] width 6 height 7
click at [262, 98] on button "Select Reaction: Thumbs up" at bounding box center [256, 98] width 14 height 14
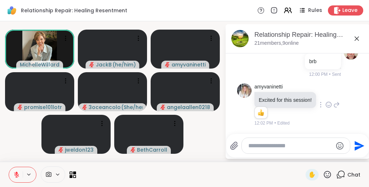
click at [356, 39] on icon at bounding box center [357, 38] width 9 height 9
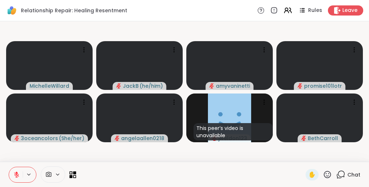
click at [71, 174] on icon at bounding box center [73, 174] width 7 height 7
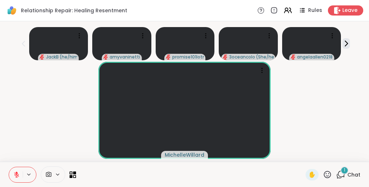
scroll to position [14, 0]
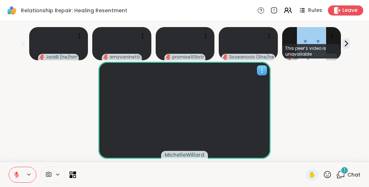
click at [263, 68] on icon at bounding box center [262, 68] width 1 height 1
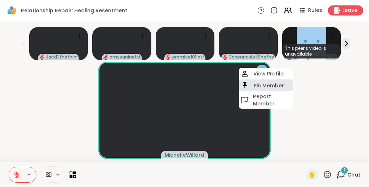
click at [258, 82] on h4 "Pin Member" at bounding box center [269, 85] width 30 height 7
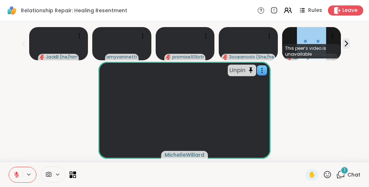
click at [328, 176] on icon at bounding box center [327, 174] width 7 height 7
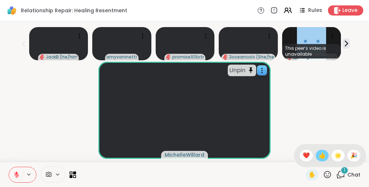
click at [326, 157] on span "👍" at bounding box center [322, 155] width 7 height 9
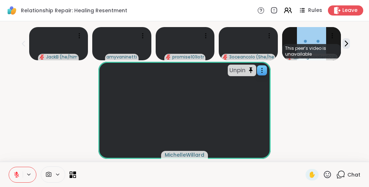
click at [312, 102] on div "Unpin MichelleWillard" at bounding box center [184, 110] width 361 height 97
click at [328, 173] on icon at bounding box center [327, 174] width 9 height 9
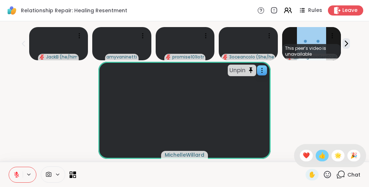
click at [325, 156] on span "👍" at bounding box center [322, 155] width 7 height 9
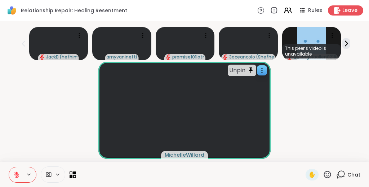
scroll to position [0, 0]
click at [142, 33] on icon at bounding box center [142, 35] width 7 height 7
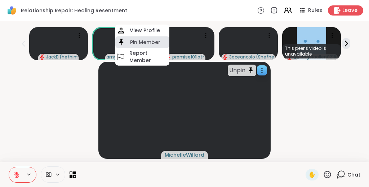
click at [143, 40] on h4 "Pin Member" at bounding box center [145, 42] width 30 height 7
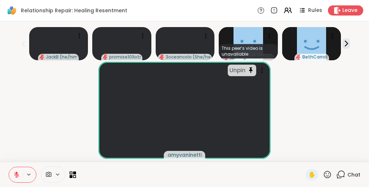
click at [28, 129] on div "Unpin amyvaninetti" at bounding box center [184, 110] width 361 height 97
click at [73, 171] on icon at bounding box center [73, 174] width 7 height 7
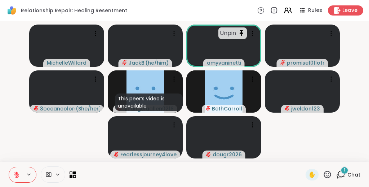
click at [50, 142] on video-player-container "MichelleWillard JackB ( he/him ) Unpin amyvaninetti promise101lotr 3oceancolors…" at bounding box center [184, 91] width 361 height 135
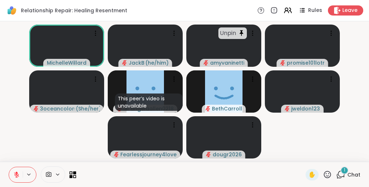
click at [71, 171] on icon at bounding box center [73, 174] width 7 height 7
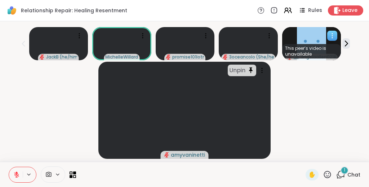
click at [332, 37] on icon at bounding box center [332, 35] width 7 height 7
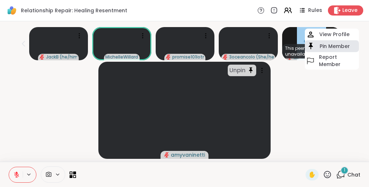
click at [330, 45] on h4 "Pin Member" at bounding box center [335, 46] width 30 height 7
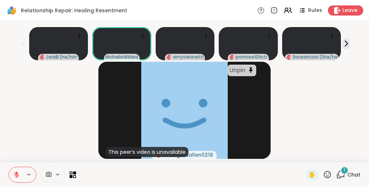
click at [295, 116] on div "Unpin This peer’s video is unavailable angelaallen0218" at bounding box center [184, 110] width 361 height 97
click at [343, 174] on icon at bounding box center [341, 174] width 9 height 9
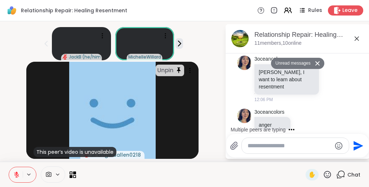
scroll to position [887, 0]
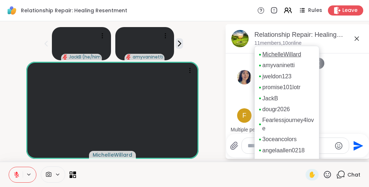
click at [286, 52] on link "MichelleWillard" at bounding box center [282, 54] width 39 height 8
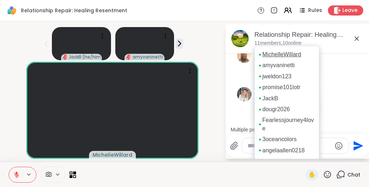
click at [288, 54] on link "MichelleWillard" at bounding box center [282, 54] width 39 height 8
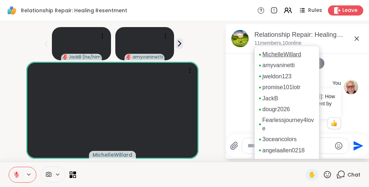
scroll to position [1181, 0]
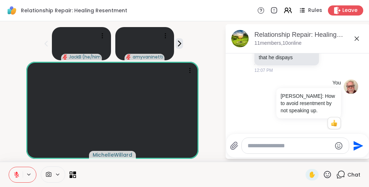
click at [221, 59] on div "JackB ( he/him ) amyvaninetti MichelleWillard Relationship Repair: Healing Rese…" at bounding box center [184, 91] width 369 height 140
click at [283, 148] on textarea "Type your message" at bounding box center [290, 145] width 84 height 7
type textarea "********"
click at [358, 145] on icon "Send" at bounding box center [359, 146] width 12 height 12
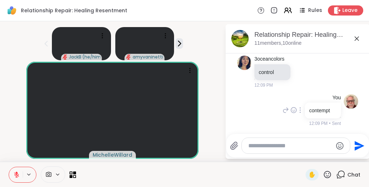
click at [241, 112] on div "You contempt 12:09 PM • Sent" at bounding box center [297, 110] width 121 height 39
click at [287, 110] on icon at bounding box center [286, 109] width 5 height 5
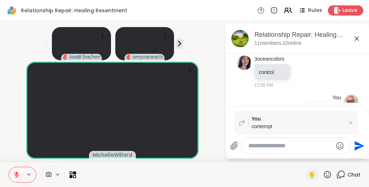
click at [272, 148] on textarea "Type your message" at bounding box center [291, 145] width 84 height 7
type textarea "*"
click at [350, 122] on icon at bounding box center [351, 123] width 4 height 4
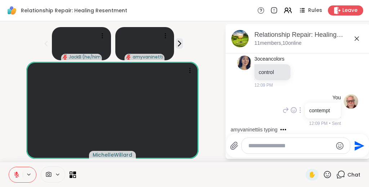
click at [287, 112] on icon at bounding box center [286, 110] width 6 height 9
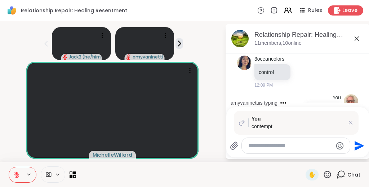
click at [281, 145] on textarea "Type your message" at bounding box center [291, 145] width 84 height 7
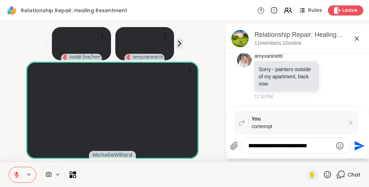
type textarea "**********"
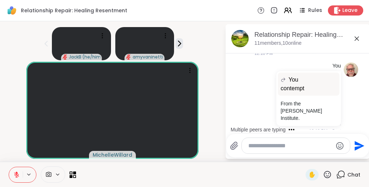
scroll to position [1490, 0]
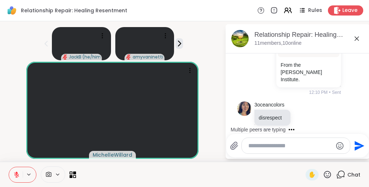
click at [356, 39] on icon at bounding box center [357, 38] width 4 height 4
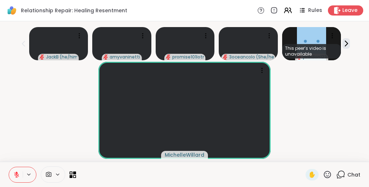
click at [340, 96] on div "MichelleWillard" at bounding box center [184, 110] width 361 height 97
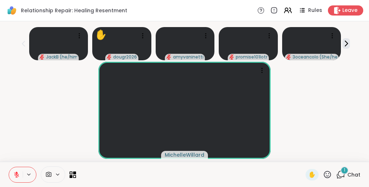
click at [334, 113] on div "MichelleWillard" at bounding box center [184, 110] width 361 height 97
click at [328, 173] on icon at bounding box center [327, 174] width 9 height 9
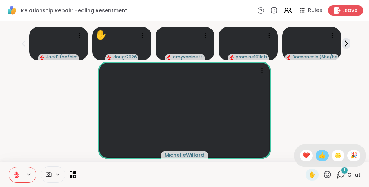
click at [326, 157] on span "👍" at bounding box center [322, 155] width 7 height 9
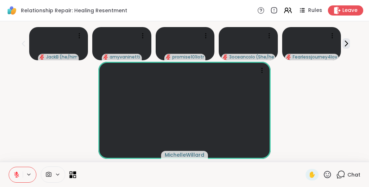
click at [72, 173] on icon at bounding box center [71, 172] width 3 height 3
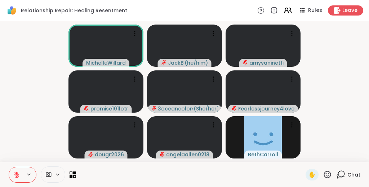
click at [347, 104] on video-player-container "MichelleWillard JackB ( he/him ) amyvaninetti promise101lotr 3oceancolors ( She…" at bounding box center [184, 91] width 361 height 135
click at [342, 174] on icon at bounding box center [341, 174] width 9 height 9
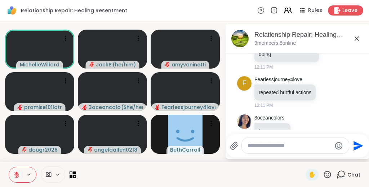
scroll to position [1597, 0]
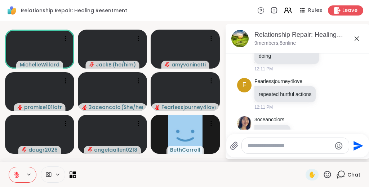
click at [357, 38] on icon at bounding box center [357, 38] width 9 height 9
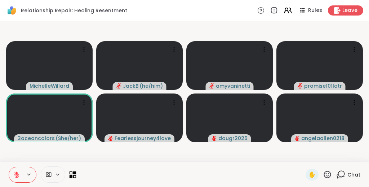
click at [71, 173] on icon at bounding box center [71, 172] width 3 height 3
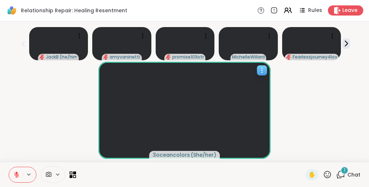
click at [266, 71] on icon at bounding box center [262, 70] width 7 height 7
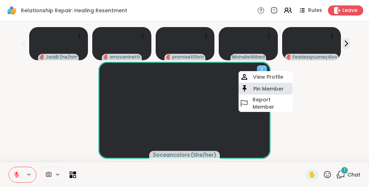
click at [268, 85] on h4 "Pin Member" at bounding box center [269, 88] width 30 height 7
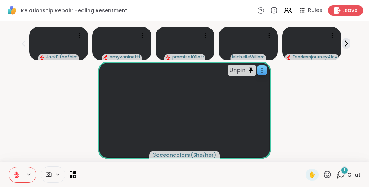
scroll to position [14, 0]
click at [343, 174] on icon at bounding box center [341, 174] width 9 height 9
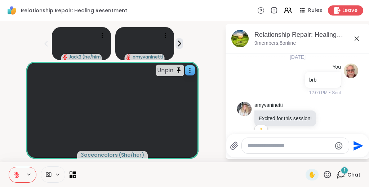
scroll to position [1781, 0]
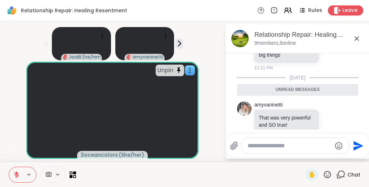
click at [357, 34] on icon at bounding box center [357, 38] width 9 height 9
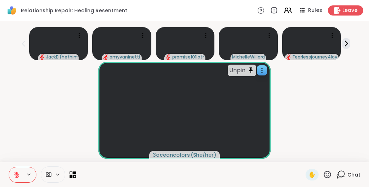
click at [340, 86] on div "Unpin 3oceancolors ( She/her )" at bounding box center [184, 110] width 361 height 97
click at [329, 84] on div "Unpin 3oceancolors ( She/her )" at bounding box center [184, 110] width 361 height 97
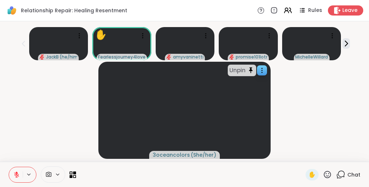
scroll to position [0, 0]
click at [143, 35] on icon at bounding box center [142, 35] width 7 height 7
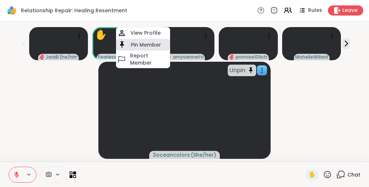
click at [142, 41] on h4 "Pin Member" at bounding box center [146, 44] width 30 height 7
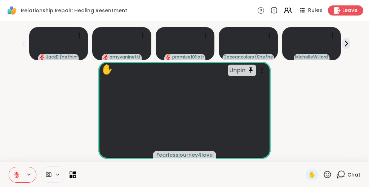
scroll to position [14, 0]
click at [328, 174] on icon at bounding box center [327, 174] width 9 height 9
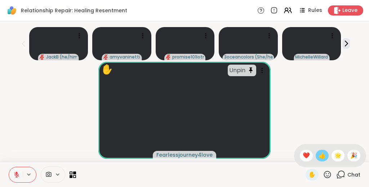
click at [326, 156] on span "👍" at bounding box center [322, 155] width 7 height 9
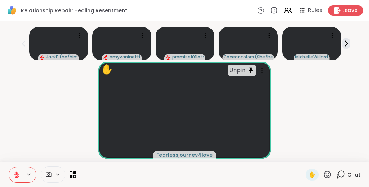
scroll to position [0, 0]
click at [145, 35] on icon at bounding box center [142, 35] width 7 height 7
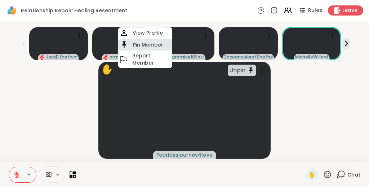
click at [145, 42] on h4 "Pin Member" at bounding box center [148, 44] width 30 height 7
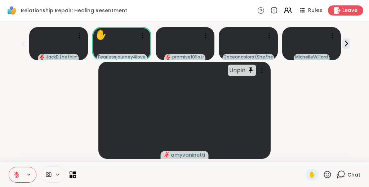
click at [331, 100] on div "Unpin amyvaninetti" at bounding box center [184, 110] width 361 height 97
click at [272, 34] on icon at bounding box center [269, 35] width 7 height 7
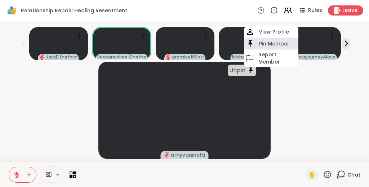
click at [272, 41] on h4 "Pin Member" at bounding box center [274, 43] width 30 height 7
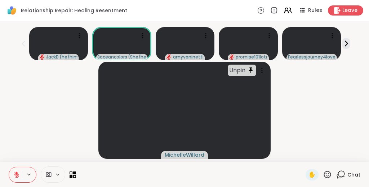
click at [320, 94] on div "Unpin MichelleWillard" at bounding box center [184, 110] width 361 height 97
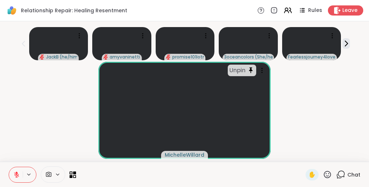
click at [361, 128] on div "Unpin MichelleWillard" at bounding box center [184, 110] width 361 height 97
click at [74, 175] on icon at bounding box center [74, 176] width 3 height 3
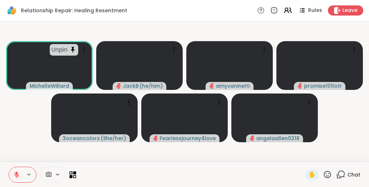
scroll to position [0, 0]
click at [20, 122] on video-player-container "Unpin MichelleWillard JackB ( he/him ) amyvaninetti promise101lotr 3oceancolors…" at bounding box center [184, 91] width 361 height 135
click at [328, 175] on icon at bounding box center [327, 174] width 9 height 9
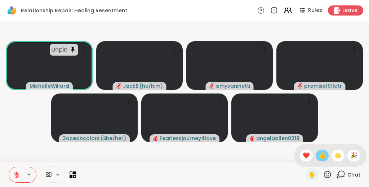
click at [326, 155] on span "👍" at bounding box center [322, 155] width 7 height 9
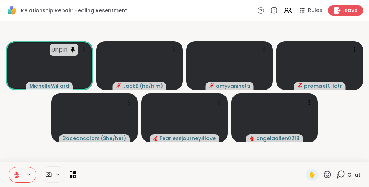
click at [346, 134] on video-player-container "Unpin MichelleWillard JackB ( he/him ) amyvaninetti promise101lotr 3oceancolors…" at bounding box center [184, 91] width 361 height 135
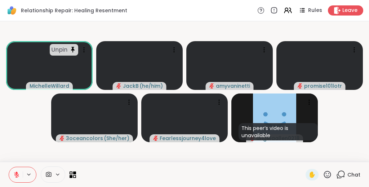
click at [21, 123] on video-player-container "Unpin MichelleWillard JackB ( he/him ) amyvaninetti promise101lotr 3oceancolors…" at bounding box center [184, 91] width 361 height 135
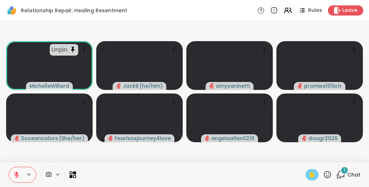
click at [313, 175] on span "✋" at bounding box center [312, 174] width 7 height 9
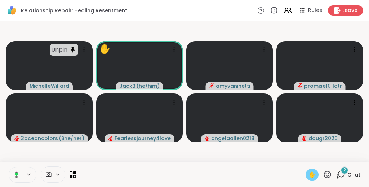
click at [315, 175] on span "✋" at bounding box center [312, 174] width 7 height 9
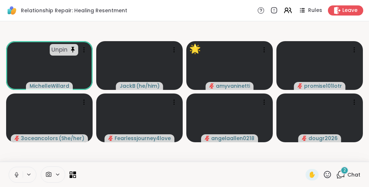
click at [289, 154] on video-player-container "Unpin MichelleWillard JackB ( he/him ) 🌟 amyvaninetti 🌟 🌟 🌟 🌟 🌟 🌟 🌟 🌟 🌟 🌟 🌟 🌟 🌟…" at bounding box center [184, 91] width 361 height 135
click at [263, 49] on icon at bounding box center [264, 49] width 7 height 7
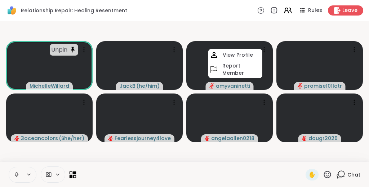
click at [74, 173] on icon at bounding box center [74, 172] width 3 height 3
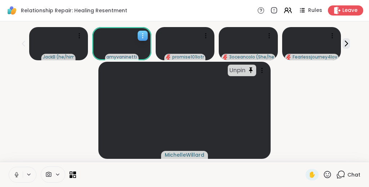
click at [144, 34] on icon at bounding box center [142, 35] width 7 height 7
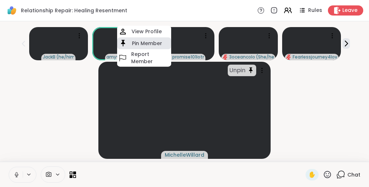
click at [141, 42] on h4 "Pin Member" at bounding box center [147, 43] width 30 height 7
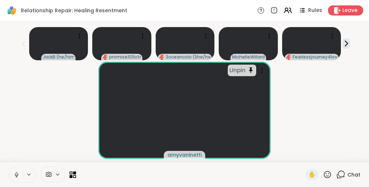
click at [49, 121] on div "Unpin amyvaninetti" at bounding box center [184, 110] width 361 height 97
click at [324, 89] on div "Unpin amyvaninetti" at bounding box center [184, 110] width 361 height 97
click at [330, 176] on icon at bounding box center [327, 174] width 9 height 9
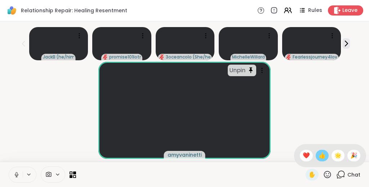
click at [326, 157] on span "👍" at bounding box center [322, 155] width 7 height 9
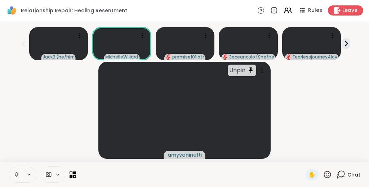
scroll to position [0, 0]
click at [328, 175] on icon at bounding box center [327, 174] width 9 height 9
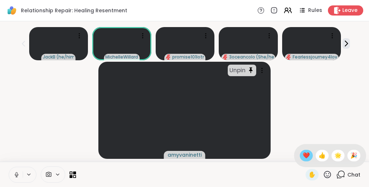
click at [310, 153] on span "❤️" at bounding box center [306, 155] width 7 height 9
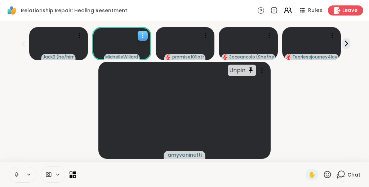
click at [141, 35] on icon at bounding box center [142, 35] width 7 height 7
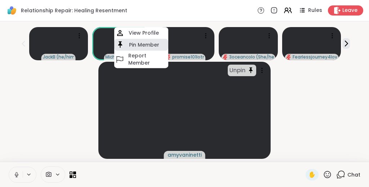
click at [142, 43] on h4 "Pin Member" at bounding box center [144, 44] width 30 height 7
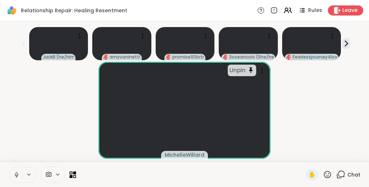
click at [58, 103] on div "Unpin MichelleWillard" at bounding box center [184, 110] width 361 height 97
click at [328, 173] on icon at bounding box center [327, 174] width 9 height 9
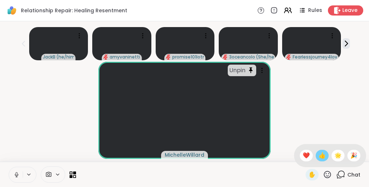
click at [326, 158] on span "👍" at bounding box center [322, 155] width 7 height 9
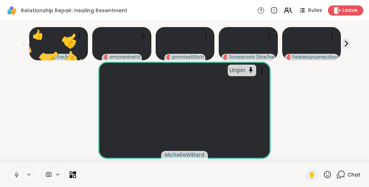
scroll to position [14, 0]
click at [343, 176] on icon at bounding box center [341, 174] width 9 height 9
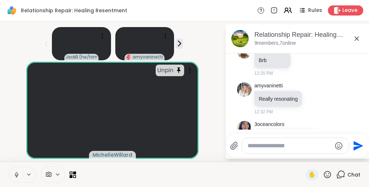
scroll to position [1862, 0]
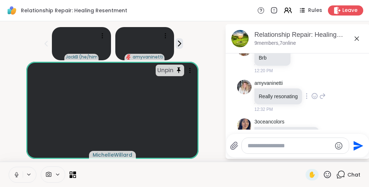
click at [315, 92] on icon at bounding box center [315, 95] width 6 height 7
click at [302, 81] on div "Select Reaction: Thumbs up" at bounding box center [299, 84] width 6 height 6
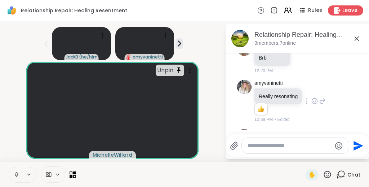
click at [353, 77] on div "amyvaninetti Really resonating 1 1 12:39 PM • Edited" at bounding box center [297, 101] width 121 height 49
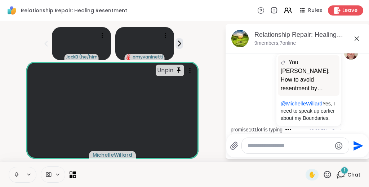
scroll to position [2037, 0]
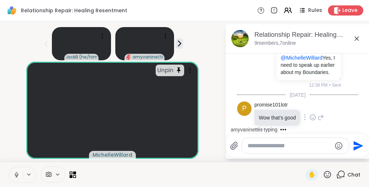
click at [315, 114] on icon at bounding box center [313, 117] width 6 height 7
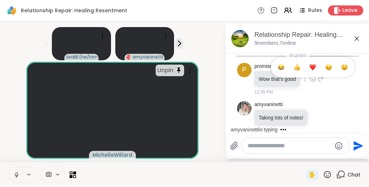
click at [298, 64] on div "Select Reaction: Thumbs up" at bounding box center [297, 67] width 6 height 6
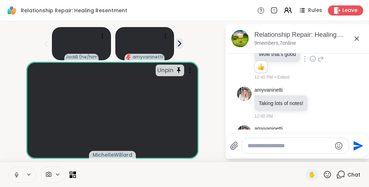
scroll to position [2104, 0]
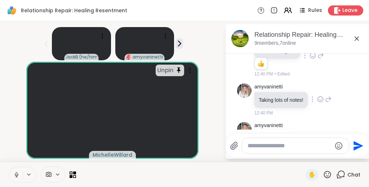
click at [321, 96] on icon at bounding box center [320, 99] width 6 height 7
click at [306, 84] on div "Select Reaction: Thumbs up" at bounding box center [305, 87] width 6 height 6
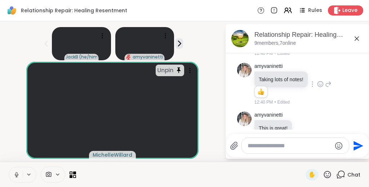
scroll to position [2134, 0]
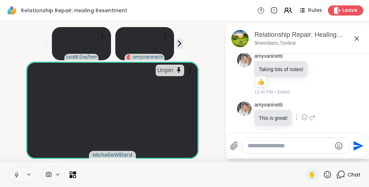
click at [306, 118] on icon at bounding box center [305, 118] width 2 height 1
click at [289, 102] on div "Select Reaction: Thumbs up" at bounding box center [289, 105] width 6 height 6
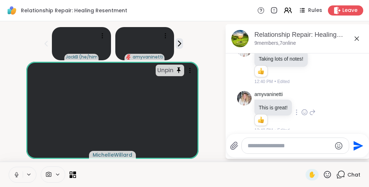
click at [338, 88] on div "amyvaninetti This is great! 1 1 12:40 PM • Edited" at bounding box center [297, 112] width 121 height 49
click at [358, 34] on icon at bounding box center [357, 38] width 9 height 9
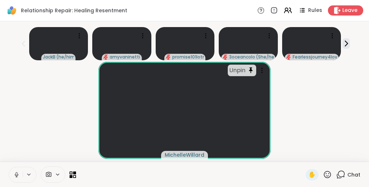
scroll to position [0, 0]
click at [332, 36] on icon at bounding box center [332, 35] width 7 height 7
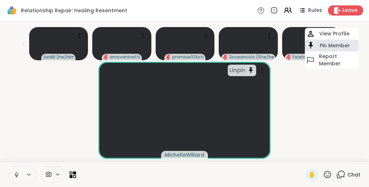
click at [330, 46] on h4 "Pin Member" at bounding box center [335, 45] width 30 height 7
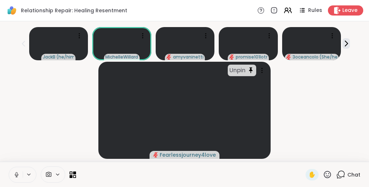
click at [330, 98] on div "Unpin Fearlessjourney4love" at bounding box center [184, 110] width 361 height 97
click at [328, 174] on icon at bounding box center [327, 174] width 9 height 9
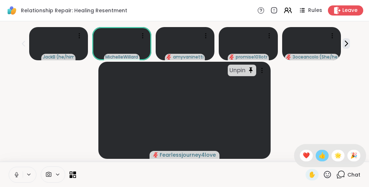
click at [324, 156] on span "👍" at bounding box center [322, 155] width 7 height 9
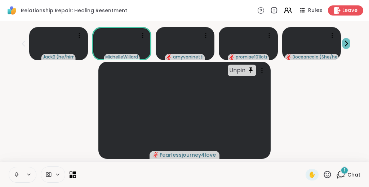
click at [348, 43] on icon at bounding box center [347, 43] width 3 height 5
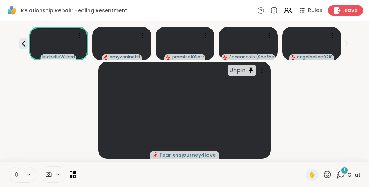
click at [343, 173] on div "1" at bounding box center [345, 170] width 8 height 8
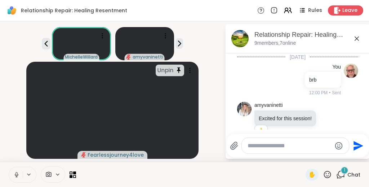
scroll to position [2200, 0]
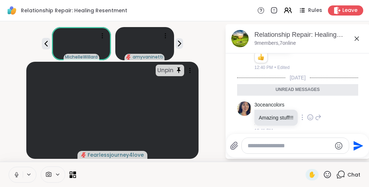
click at [312, 114] on icon at bounding box center [310, 117] width 6 height 7
click at [298, 102] on div "Select Reaction: Thumbs up" at bounding box center [294, 105] width 6 height 6
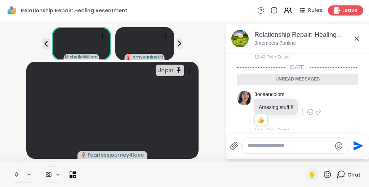
click at [356, 35] on icon at bounding box center [357, 38] width 9 height 9
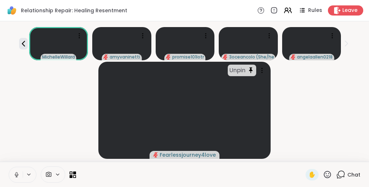
click at [353, 102] on div "Unpin Fearlessjourney4love" at bounding box center [184, 110] width 361 height 97
click at [80, 34] on icon at bounding box center [79, 35] width 7 height 7
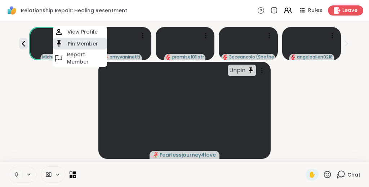
click at [78, 41] on h4 "Pin Member" at bounding box center [83, 43] width 30 height 7
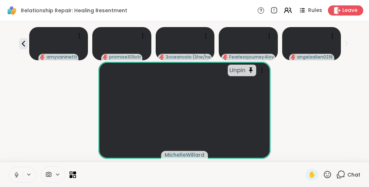
click at [328, 173] on icon at bounding box center [327, 174] width 9 height 9
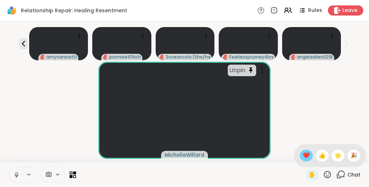
click at [310, 157] on span "❤️" at bounding box center [306, 155] width 7 height 9
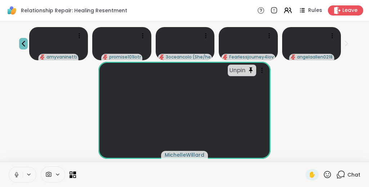
click at [25, 44] on icon at bounding box center [23, 43] width 9 height 9
click at [336, 114] on div "Unpin MichelleWillard" at bounding box center [184, 110] width 361 height 97
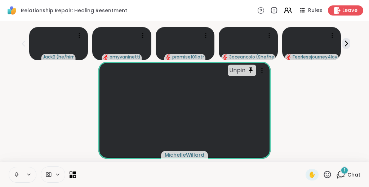
click at [336, 114] on div "Unpin MichelleWillard" at bounding box center [184, 110] width 361 height 97
click at [318, 91] on div "Unpin MichelleWillard" at bounding box center [184, 110] width 361 height 97
click at [343, 174] on icon at bounding box center [341, 174] width 9 height 9
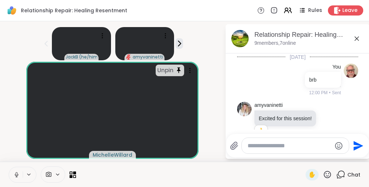
scroll to position [2242, 0]
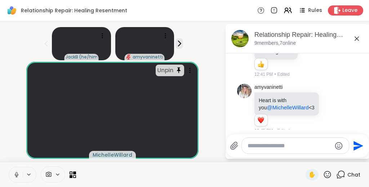
click at [284, 142] on textarea "Type your message" at bounding box center [290, 145] width 84 height 7
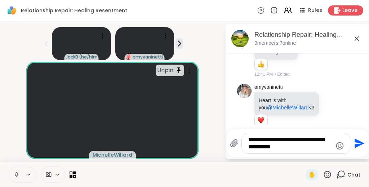
click at [249, 136] on textarea "**********" at bounding box center [291, 143] width 84 height 14
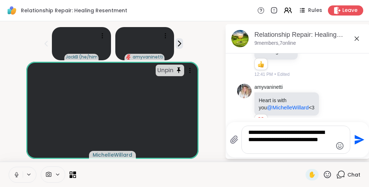
click at [298, 132] on textarea "**********" at bounding box center [291, 140] width 84 height 22
type textarea "**********"
click at [357, 135] on icon "Send" at bounding box center [360, 140] width 10 height 10
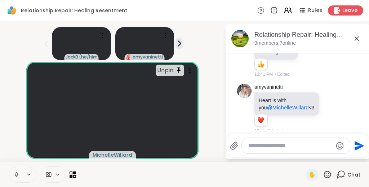
scroll to position [2302, 0]
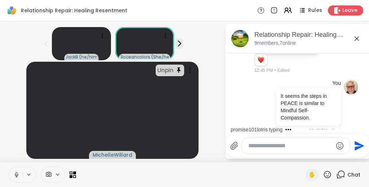
click at [357, 34] on icon at bounding box center [357, 38] width 9 height 9
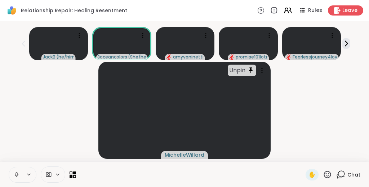
scroll to position [0, 0]
click at [142, 35] on icon at bounding box center [142, 35] width 7 height 7
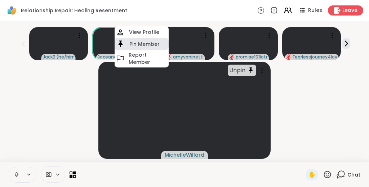
click at [140, 44] on h4 "Pin Member" at bounding box center [144, 43] width 30 height 7
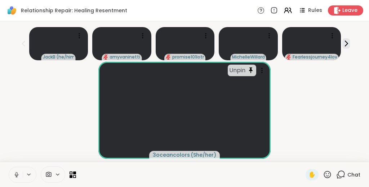
click at [306, 101] on div "Unpin 3oceancolors ( She/her )" at bounding box center [184, 110] width 361 height 97
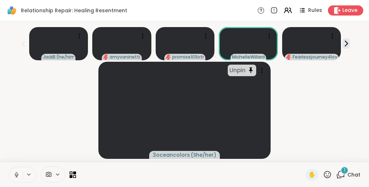
click at [344, 174] on icon at bounding box center [341, 174] width 9 height 9
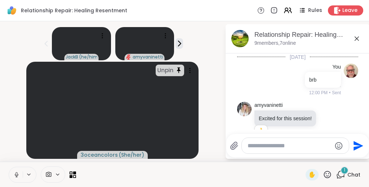
scroll to position [2380, 0]
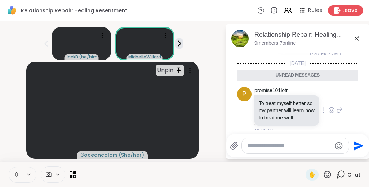
click at [334, 107] on icon at bounding box center [331, 109] width 5 height 5
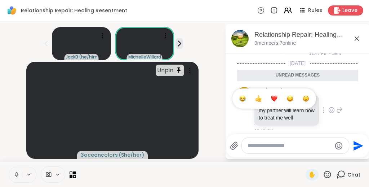
click at [276, 95] on div "Select Reaction: Heart" at bounding box center [274, 98] width 6 height 6
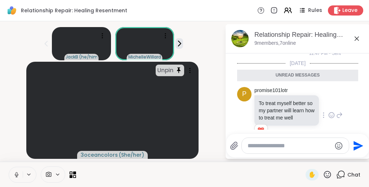
scroll to position [2390, 0]
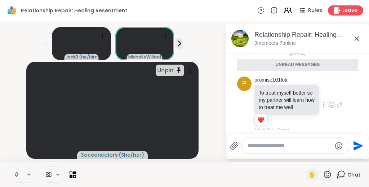
click at [356, 38] on icon at bounding box center [357, 38] width 4 height 4
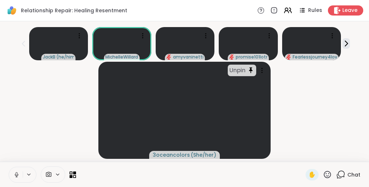
scroll to position [0, 0]
click at [142, 35] on icon at bounding box center [142, 35] width 7 height 7
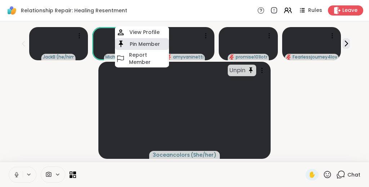
click at [141, 45] on h4 "Pin Member" at bounding box center [145, 43] width 30 height 7
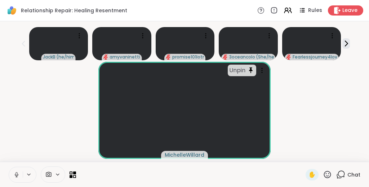
click at [329, 175] on icon at bounding box center [327, 174] width 9 height 9
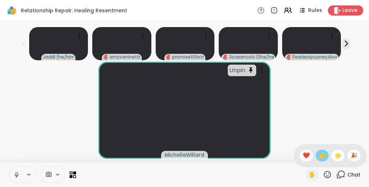
click at [326, 155] on span "👍" at bounding box center [322, 155] width 7 height 9
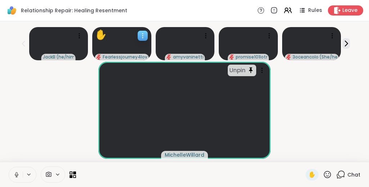
click at [142, 35] on icon at bounding box center [142, 35] width 7 height 7
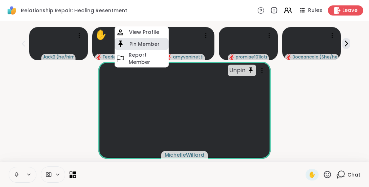
click at [142, 43] on h4 "Pin Member" at bounding box center [144, 43] width 30 height 7
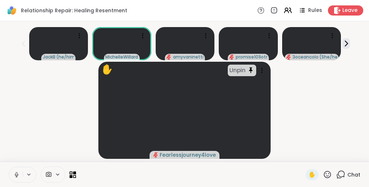
click at [351, 78] on div "✋ Unpin Fearlessjourney4love" at bounding box center [184, 110] width 361 height 97
click at [341, 102] on div "✋ Unpin Fearlessjourney4love" at bounding box center [184, 110] width 361 height 97
click at [344, 126] on div "✋ Unpin Fearlessjourney4love" at bounding box center [184, 110] width 361 height 97
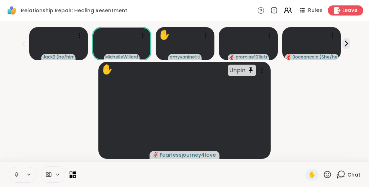
click at [328, 175] on icon at bounding box center [327, 174] width 9 height 9
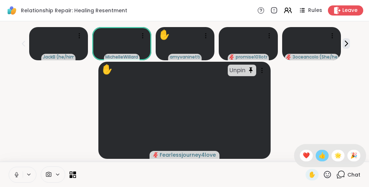
click at [326, 155] on span "👍" at bounding box center [322, 155] width 7 height 9
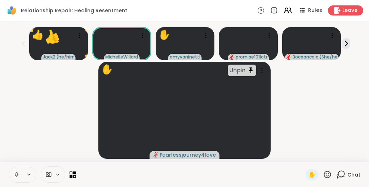
click at [328, 173] on icon at bounding box center [327, 174] width 9 height 9
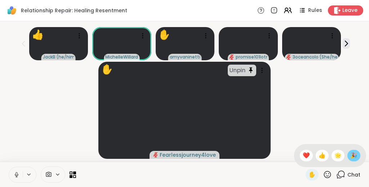
click at [358, 155] on div "🎉" at bounding box center [354, 156] width 13 height 12
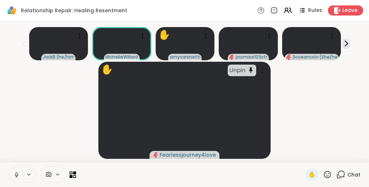
click at [329, 174] on icon at bounding box center [327, 174] width 9 height 9
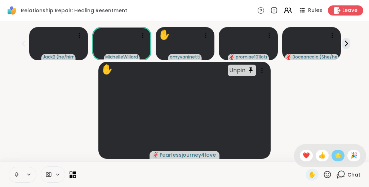
click at [338, 157] on span "🌟" at bounding box center [338, 155] width 7 height 9
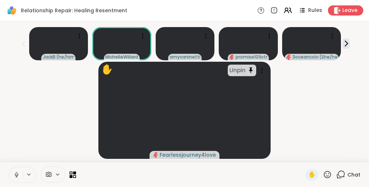
scroll to position [14, 0]
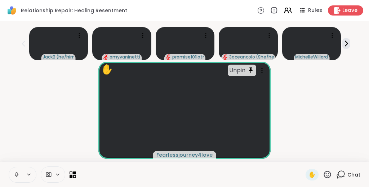
click at [325, 76] on div "✋ Unpin Fearlessjourney4love" at bounding box center [184, 110] width 361 height 97
click at [343, 173] on icon at bounding box center [341, 174] width 9 height 9
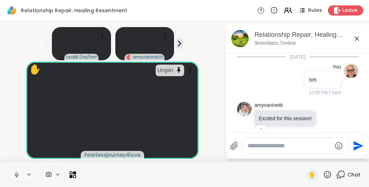
scroll to position [2365, 0]
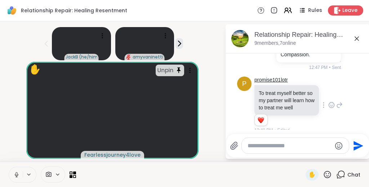
click at [278, 76] on link "promise101lotr" at bounding box center [272, 79] width 34 height 7
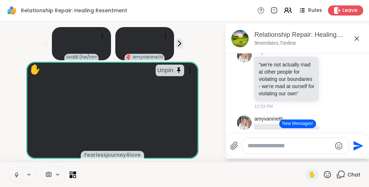
scroll to position [2447, 0]
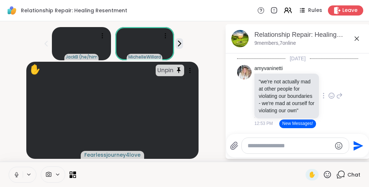
click at [351, 113] on div "amyvaninetti "we're not actually mad at other people for violating our boundari…" at bounding box center [297, 95] width 121 height 67
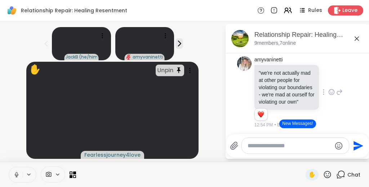
scroll to position [2462, 0]
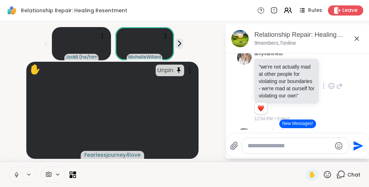
click at [331, 87] on icon at bounding box center [332, 87] width 2 height 1
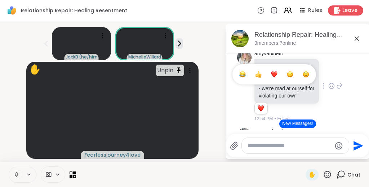
click at [278, 71] on button "Select Reaction: Heart" at bounding box center [274, 74] width 14 height 14
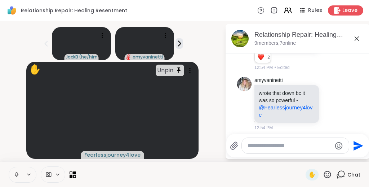
scroll to position [2516, 0]
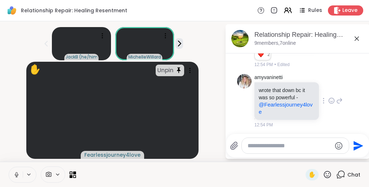
click at [334, 100] on icon at bounding box center [332, 100] width 6 height 7
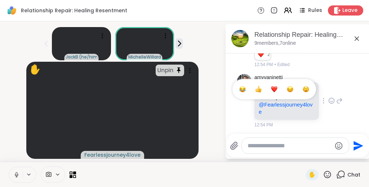
click at [261, 88] on div "Select Reaction: Thumbs up" at bounding box center [258, 89] width 6 height 6
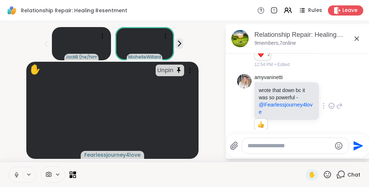
click at [355, 85] on div "amyvaninetti wrote that down bc it was so powerful - @Fearlessjourney4love 1 1 …" at bounding box center [297, 106] width 121 height 70
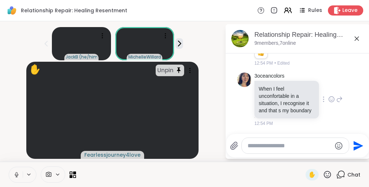
click at [332, 100] on icon at bounding box center [332, 100] width 2 height 1
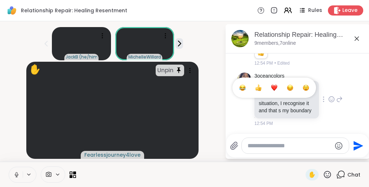
click at [260, 86] on div "Select Reaction: Thumbs up" at bounding box center [258, 87] width 6 height 6
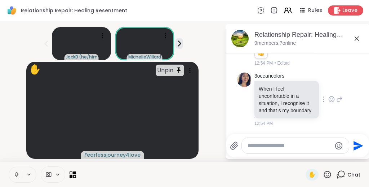
scroll to position [2598, 0]
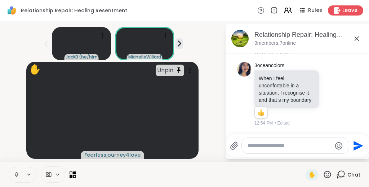
click at [300, 145] on textarea "Type your message" at bounding box center [290, 145] width 84 height 7
paste textarea "**********"
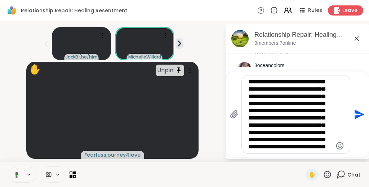
click at [300, 145] on textarea "Type your message" at bounding box center [291, 114] width 84 height 72
click at [301, 132] on textarea "Type your message" at bounding box center [291, 114] width 84 height 72
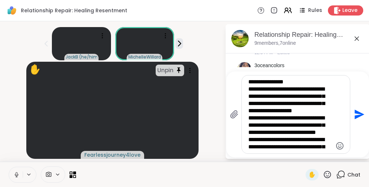
click at [301, 132] on textarea "Type your message" at bounding box center [291, 114] width 84 height 72
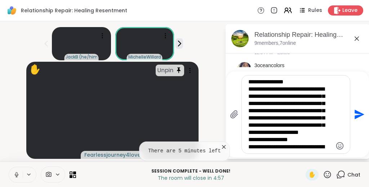
click at [301, 132] on textarea "Type your message" at bounding box center [291, 114] width 84 height 72
type textarea "**********"
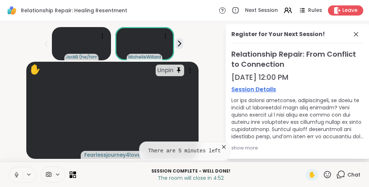
scroll to position [78, 0]
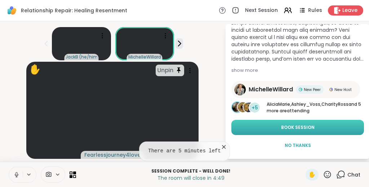
click at [294, 125] on span "Book Session" at bounding box center [298, 127] width 34 height 6
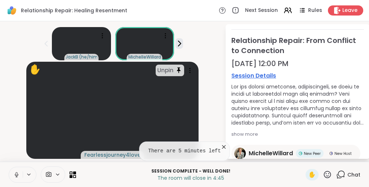
scroll to position [0, 0]
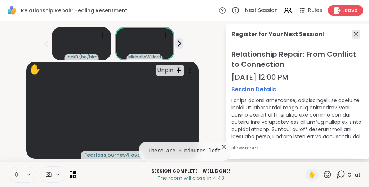
click at [357, 35] on icon at bounding box center [356, 34] width 9 height 9
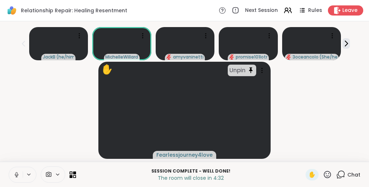
click at [342, 173] on icon at bounding box center [341, 174] width 9 height 9
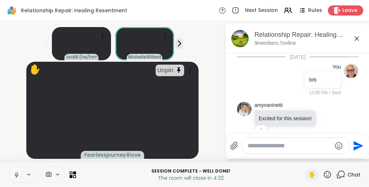
scroll to position [2591, 0]
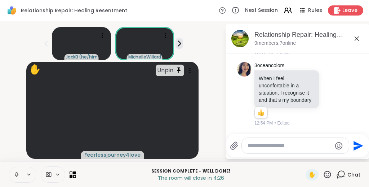
click at [358, 37] on icon at bounding box center [357, 38] width 9 height 9
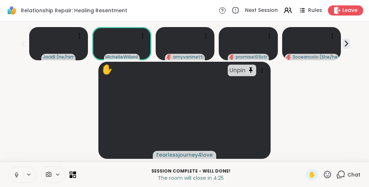
click at [337, 101] on div "✋ Unpin Fearlessjourney4love" at bounding box center [184, 110] width 361 height 97
click at [343, 173] on icon at bounding box center [341, 174] width 9 height 9
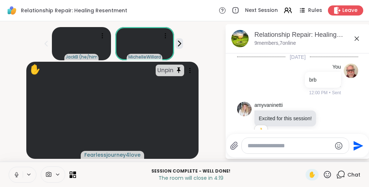
scroll to position [2591, 0]
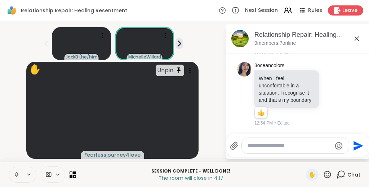
click at [276, 142] on textarea "Type your message" at bounding box center [290, 145] width 84 height 7
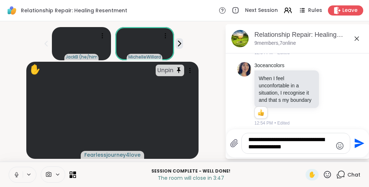
type textarea "**********"
click at [329, 172] on icon at bounding box center [327, 174] width 9 height 9
click at [289, 150] on div "JackB ( he/him ) MichelleWillard ✋ Unpin Fearlessjourney4love Relationship Repa…" at bounding box center [184, 91] width 369 height 140
click at [338, 142] on icon "Emoji picker" at bounding box center [341, 146] width 8 height 8
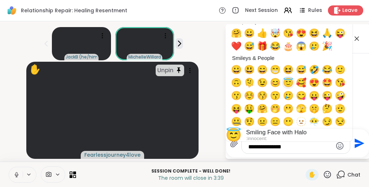
scroll to position [0, 0]
click at [235, 33] on span "🤗" at bounding box center [236, 33] width 11 height 10
click at [237, 31] on span "🤗" at bounding box center [236, 33] width 11 height 10
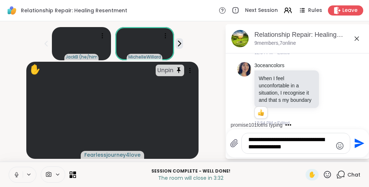
click at [315, 145] on textarea "**********" at bounding box center [291, 143] width 84 height 14
click at [359, 142] on icon "Send" at bounding box center [360, 144] width 10 height 10
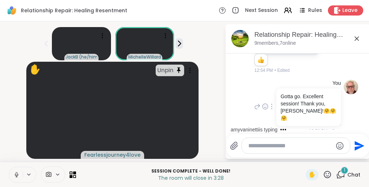
scroll to position [2683, 0]
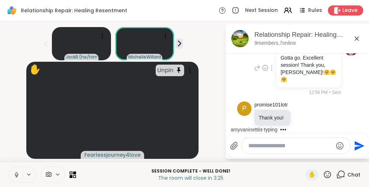
click at [272, 66] on icon at bounding box center [272, 68] width 1 height 5
click at [282, 75] on icon at bounding box center [280, 77] width 5 height 5
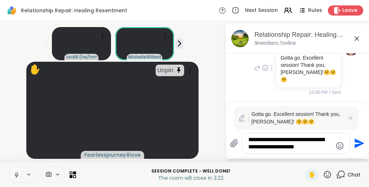
click at [324, 146] on textarea "**********" at bounding box center [291, 143] width 84 height 14
type textarea "**********"
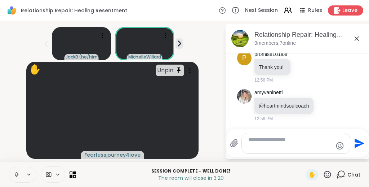
scroll to position [2721, 0]
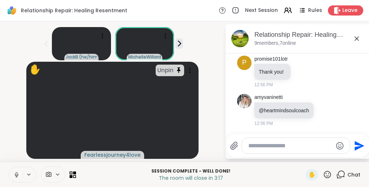
click at [357, 38] on icon at bounding box center [357, 38] width 9 height 9
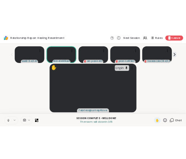
scroll to position [14, 0]
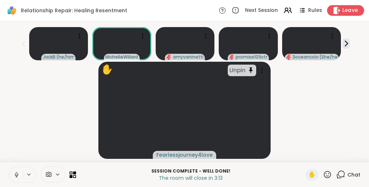
click at [348, 10] on span "Leave" at bounding box center [351, 11] width 16 height 8
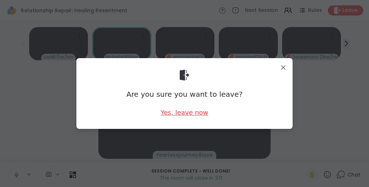
click at [198, 110] on div "Yes, leave now" at bounding box center [185, 112] width 48 height 9
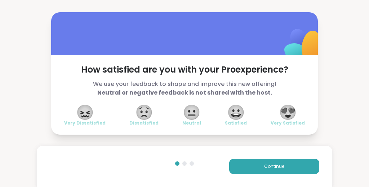
click at [284, 113] on span "😍" at bounding box center [288, 112] width 18 height 13
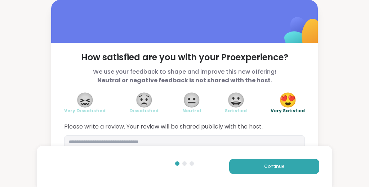
click at [240, 93] on span "😀" at bounding box center [236, 99] width 18 height 13
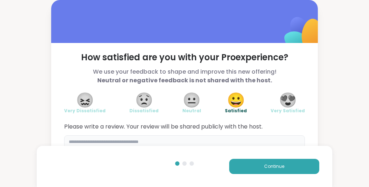
click at [197, 141] on textarea at bounding box center [184, 152] width 241 height 35
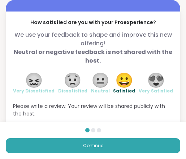
type textarea "********"
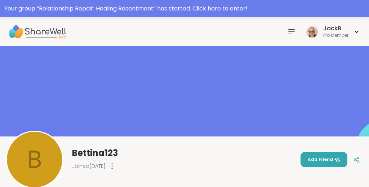
click at [291, 32] on icon at bounding box center [291, 31] width 9 height 9
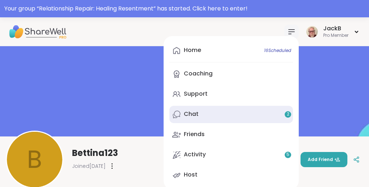
click at [194, 111] on div "Chat 2" at bounding box center [191, 114] width 15 height 8
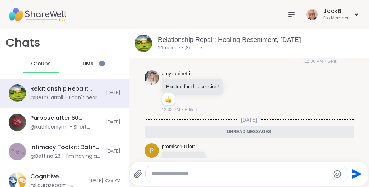
scroll to position [96, 0]
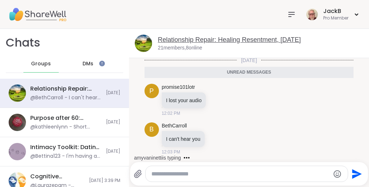
click at [265, 40] on link "Relationship Repair: Healing Resentment, [DATE]" at bounding box center [229, 39] width 143 height 7
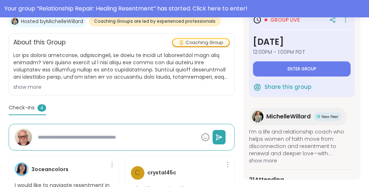
scroll to position [101, 0]
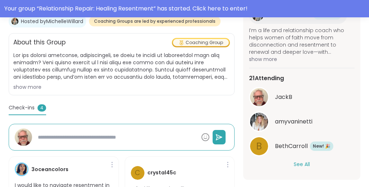
click at [304, 164] on button "See All" at bounding box center [302, 165] width 16 height 8
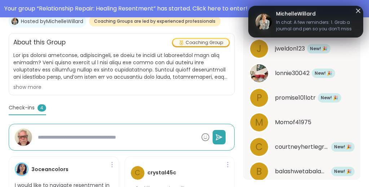
scroll to position [422, 0]
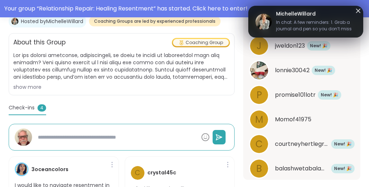
click at [358, 9] on icon at bounding box center [358, 10] width 9 height 9
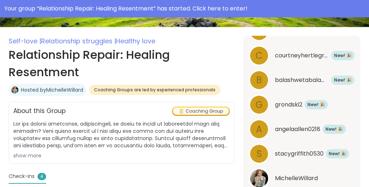
scroll to position [0, 0]
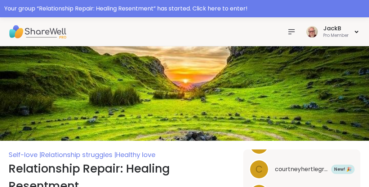
click at [291, 32] on icon at bounding box center [291, 31] width 9 height 9
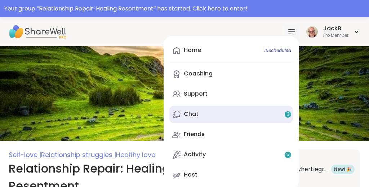
click at [205, 114] on link "Chat 2" at bounding box center [232, 114] width 124 height 17
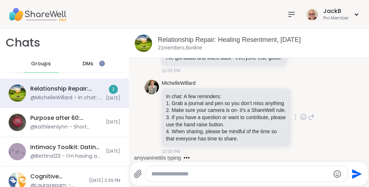
click at [346, 77] on div "MichelleWillard In chat: A few reminders: Grab a journal and pen so you don’t m…" at bounding box center [250, 117] width 210 height 81
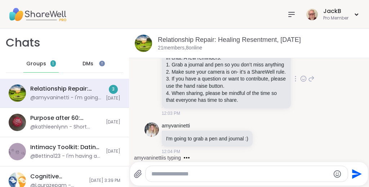
scroll to position [258, 0]
click at [303, 75] on icon at bounding box center [303, 78] width 6 height 7
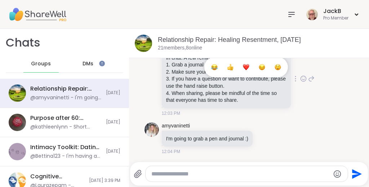
click at [231, 64] on div "Select Reaction: Thumbs up" at bounding box center [230, 67] width 6 height 6
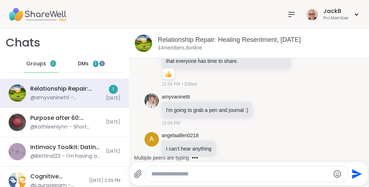
scroll to position [273, 0]
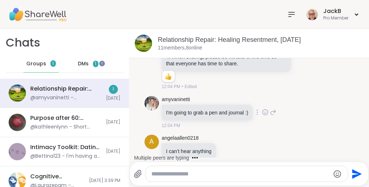
click at [330, 124] on div "[PERSON_NAME] I'm going to grab a pen and journal :) 12:04 PM" at bounding box center [250, 112] width 210 height 39
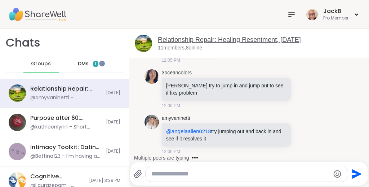
scroll to position [436, 0]
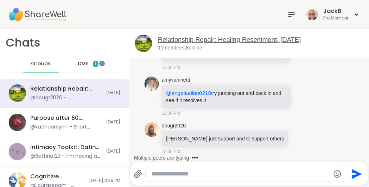
click at [255, 39] on link "Relationship Repair: Healing Resentment, [DATE]" at bounding box center [229, 39] width 143 height 7
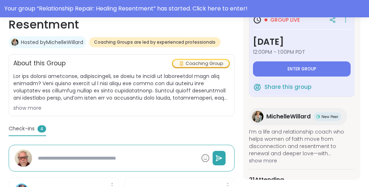
scroll to position [163, 0]
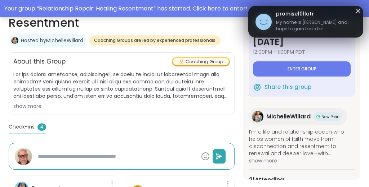
click at [361, 10] on div "Your group “ Relationship Repair: Healing Resentment ” has started. Click here …" at bounding box center [184, 8] width 361 height 9
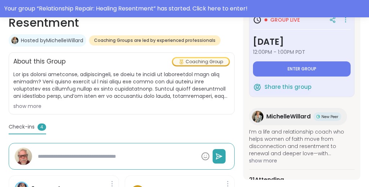
type textarea "*"
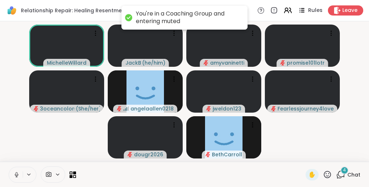
click at [304, 10] on icon at bounding box center [303, 10] width 4 height 1
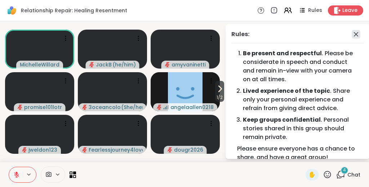
click at [358, 36] on icon at bounding box center [356, 34] width 9 height 9
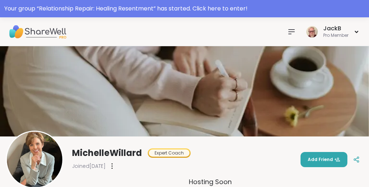
click at [291, 11] on div "Your group “ Relationship Repair: Healing Resentment ” has started. Click here …" at bounding box center [184, 8] width 361 height 9
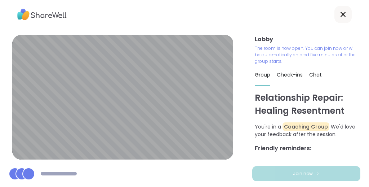
scroll to position [6, 0]
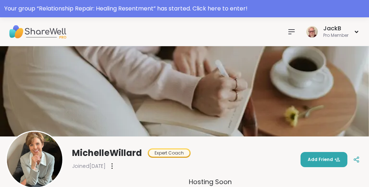
click at [289, 33] on icon at bounding box center [291, 31] width 9 height 9
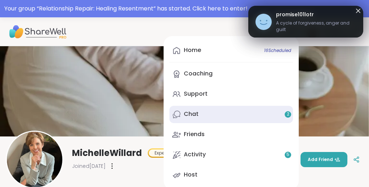
click at [190, 115] on div "Chat 2" at bounding box center [191, 114] width 15 height 8
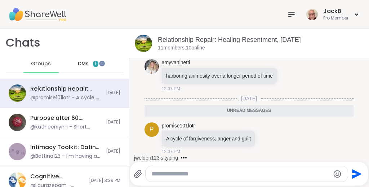
click at [235, 173] on textarea "Type your message" at bounding box center [240, 173] width 179 height 7
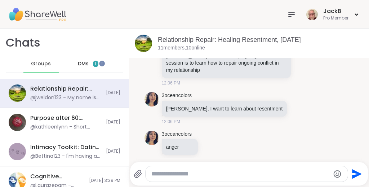
scroll to position [632, 0]
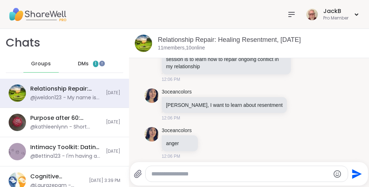
click at [220, 174] on textarea "Type your message" at bounding box center [240, 173] width 179 height 7
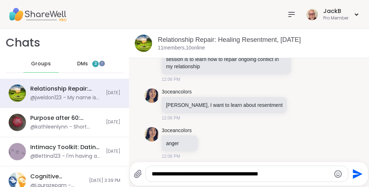
type textarea "**********"
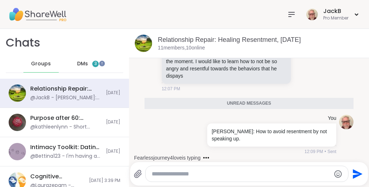
scroll to position [935, 0]
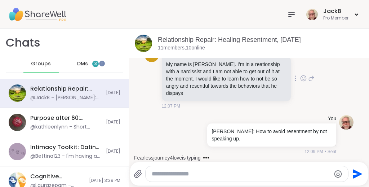
click at [145, 112] on div "j jweldon123 My name is [PERSON_NAME]. I’m in a reationship with a narcissist a…" at bounding box center [250, 78] width 210 height 67
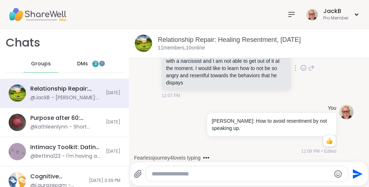
scroll to position [945, 0]
click at [85, 64] on span "DMs" at bounding box center [82, 63] width 11 height 7
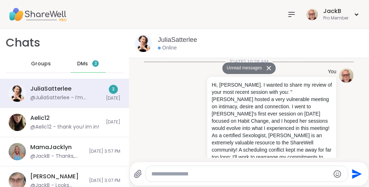
scroll to position [543, 0]
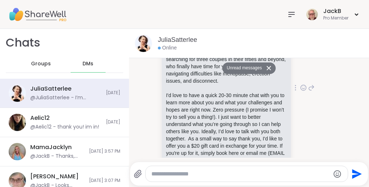
click at [346, 106] on div "JuliaSatterlee I’m looking for couples in their [DEMOGRAPHIC_DATA], 60s, and 70…" at bounding box center [250, 88] width 210 height 183
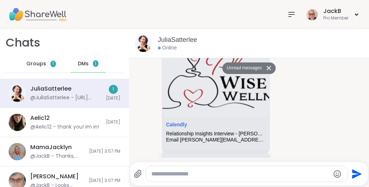
scroll to position [690, 0]
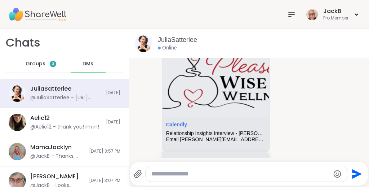
click at [38, 62] on span "Groups" at bounding box center [36, 63] width 20 height 7
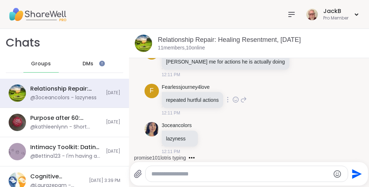
click at [344, 94] on div "F Fearlessjourney4love repeated hurtful actions 12:11 PM" at bounding box center [250, 100] width 210 height 39
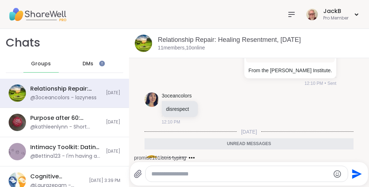
scroll to position [1214, 0]
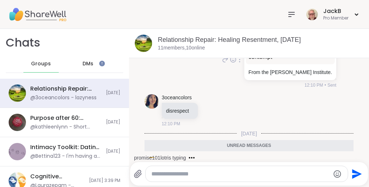
click at [351, 91] on div "You You contempt contempt From the [PERSON_NAME] Institute. 12:10 PM • Sent" at bounding box center [250, 59] width 210 height 63
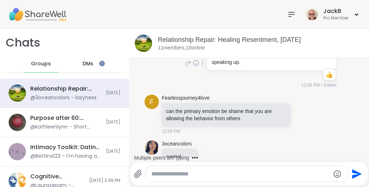
scroll to position [989, 0]
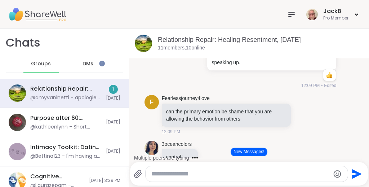
click at [356, 92] on li "You [PERSON_NAME]: How to avoid resentment by not speaking up. 1 1 12:09 PM • E…" at bounding box center [249, 64] width 226 height 56
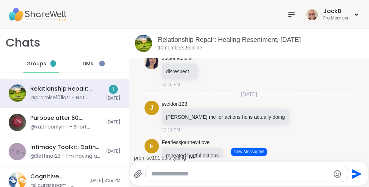
scroll to position [1253, 0]
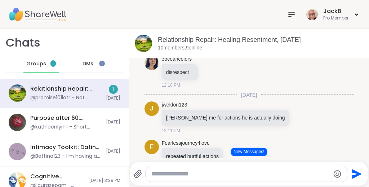
click at [260, 150] on button "New Messages!" at bounding box center [249, 152] width 36 height 9
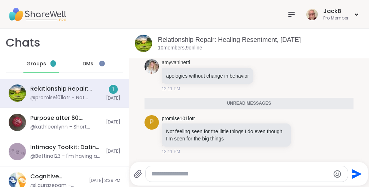
scroll to position [1407, 0]
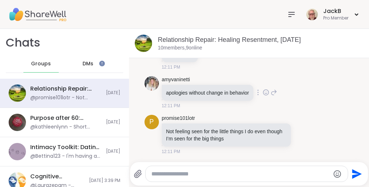
click at [328, 107] on div "amyvaninetti apologies without change in behavior 12:11 PM" at bounding box center [250, 92] width 210 height 39
click at [343, 88] on div "amyvaninetti apologies without change in behavior 12:11 PM" at bounding box center [250, 92] width 210 height 39
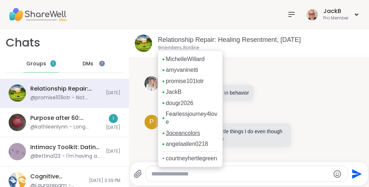
click at [178, 133] on link "3oceancolors" at bounding box center [183, 133] width 34 height 8
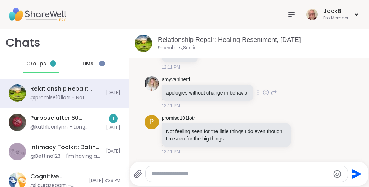
click at [339, 97] on div "amyvaninetti apologies without change in behavior 12:11 PM" at bounding box center [250, 92] width 210 height 39
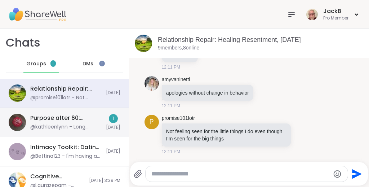
click at [81, 115] on div "Purpose after 60: Turning Vision into Action, [DATE]" at bounding box center [65, 118] width 71 height 8
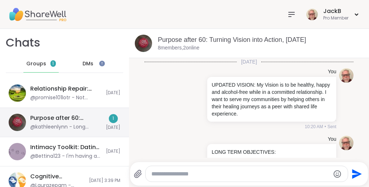
scroll to position [426, 0]
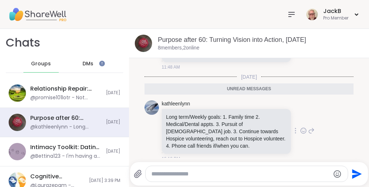
click at [305, 131] on icon at bounding box center [304, 131] width 2 height 1
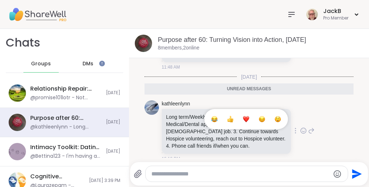
click at [248, 116] on div "Select Reaction: Heart" at bounding box center [246, 119] width 6 height 6
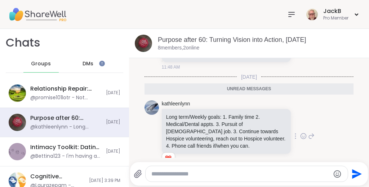
scroll to position [436, 0]
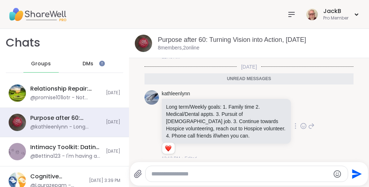
click at [335, 102] on div "[PERSON_NAME] term/Weekly goals: 1. Family time 2. Medical/Dental appts. 3. Pur…" at bounding box center [250, 126] width 210 height 78
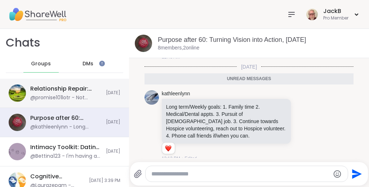
click at [63, 84] on div "Relationship Repair: Healing Resentment, [DATE] @promise101lotr - Not feeling s…" at bounding box center [64, 93] width 129 height 29
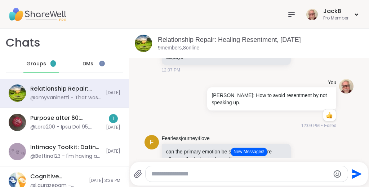
scroll to position [956, 0]
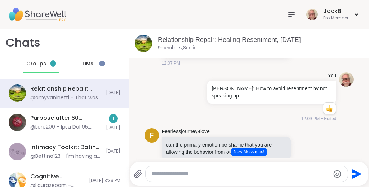
click at [356, 122] on li "You [PERSON_NAME]: How to avoid resentment by not speaking up. 1 1 12:09 PM • E…" at bounding box center [249, 97] width 226 height 56
click at [203, 100] on icon at bounding box center [203, 97] width 1 height 5
click at [214, 111] on icon at bounding box center [211, 107] width 7 height 7
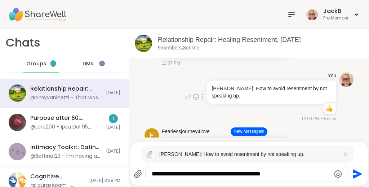
click at [250, 173] on textarea "**********" at bounding box center [241, 173] width 179 height 7
click at [284, 175] on textarea "**********" at bounding box center [241, 173] width 179 height 7
type textarea "**********"
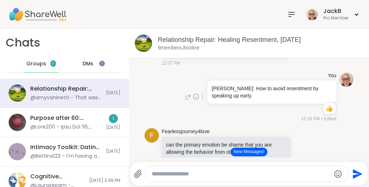
click at [93, 63] on span "DMs" at bounding box center [88, 63] width 11 height 7
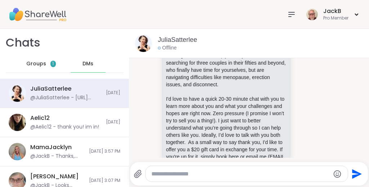
scroll to position [524, 0]
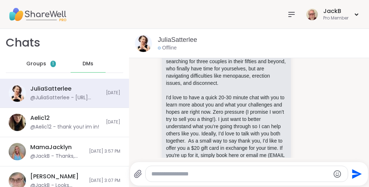
click at [31, 63] on span "Groups" at bounding box center [36, 63] width 20 height 7
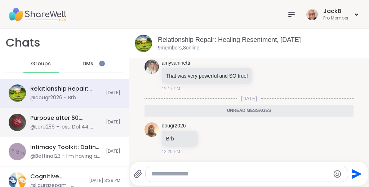
click at [86, 119] on div "Purpose after 60: Turning Vision into Action, [DATE]" at bounding box center [65, 118] width 71 height 8
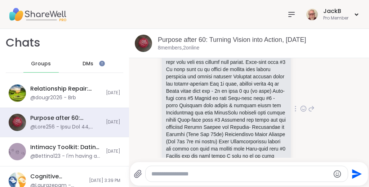
scroll to position [570, 0]
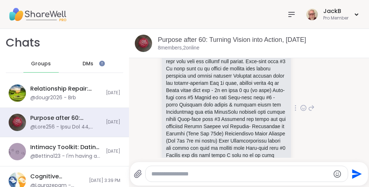
click at [303, 104] on icon at bounding box center [303, 107] width 6 height 7
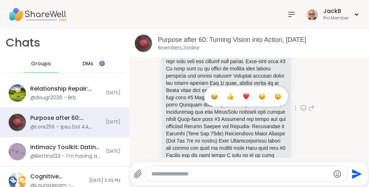
click at [247, 93] on div "Select Reaction: Heart" at bounding box center [246, 96] width 6 height 6
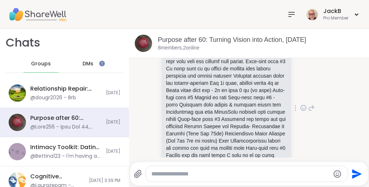
scroll to position [633, 0]
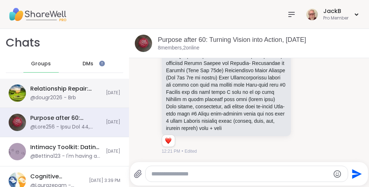
click at [84, 87] on div "Relationship Repair: Healing Resentment, [DATE]" at bounding box center [65, 89] width 71 height 8
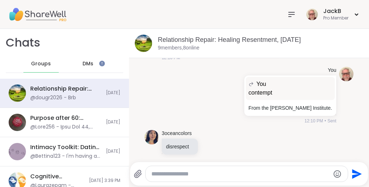
scroll to position [1177, 0]
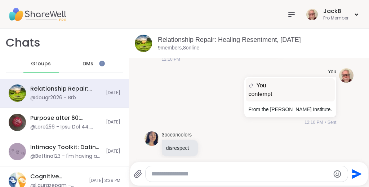
click at [358, 66] on li "[PERSON_NAME] Sorry - painters outside of my apartment, back now 12:10 PM" at bounding box center [249, 46] width 226 height 39
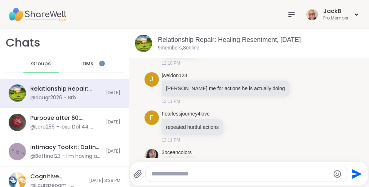
scroll to position [1275, 0]
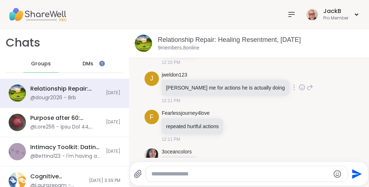
click at [349, 91] on div "j jweldon123 Blaming me for actions he is actually doing 12:11 PM" at bounding box center [250, 88] width 210 height 39
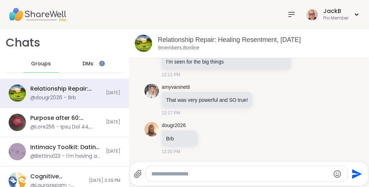
scroll to position [1484, 0]
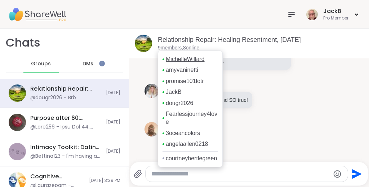
click at [172, 56] on link "MichelleWillard" at bounding box center [185, 59] width 39 height 8
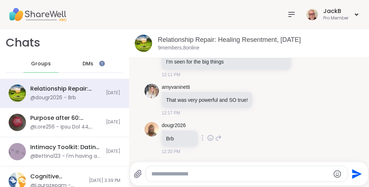
click at [328, 124] on div "dougr2026 Brb 12:20 PM" at bounding box center [250, 138] width 210 height 39
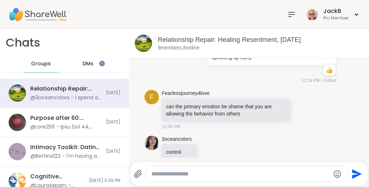
scroll to position [1004, 0]
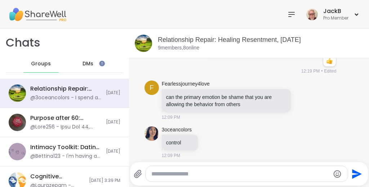
click at [191, 52] on icon at bounding box center [188, 49] width 5 height 5
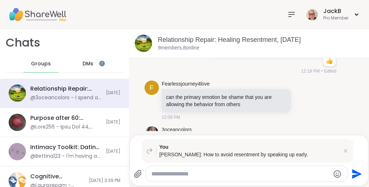
click at [201, 175] on textarea "Type your message" at bounding box center [240, 173] width 179 height 7
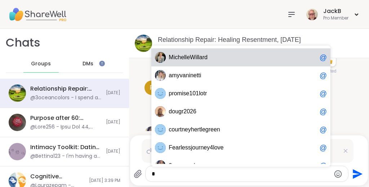
click at [238, 59] on span "M i c h e l l e W i l l a r d" at bounding box center [243, 57] width 148 height 7
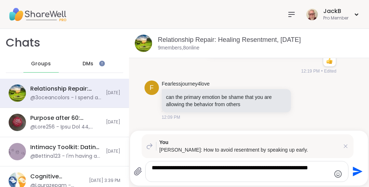
click at [228, 166] on textarea "**********" at bounding box center [241, 171] width 179 height 14
type textarea "**********"
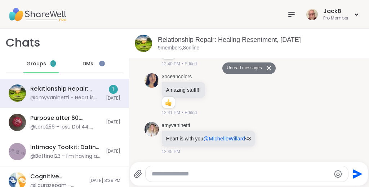
scroll to position [1891, 0]
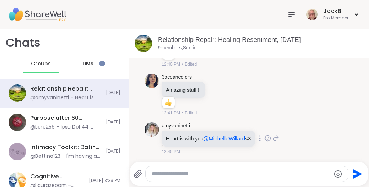
click at [271, 140] on icon at bounding box center [268, 138] width 6 height 7
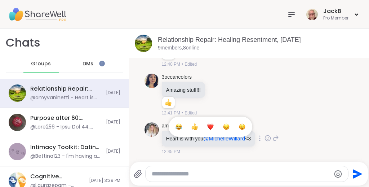
click at [214, 126] on div "Select Reaction: Heart" at bounding box center [210, 126] width 6 height 6
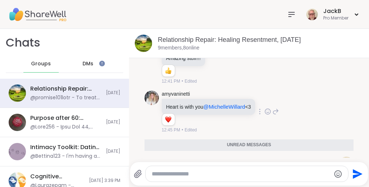
scroll to position [2009, 0]
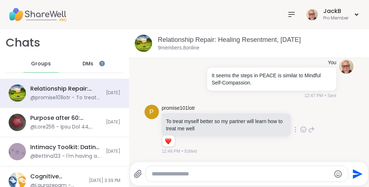
click at [352, 128] on div "p promise101lotr To treat myself better so my partner will learn how to treat m…" at bounding box center [250, 130] width 210 height 56
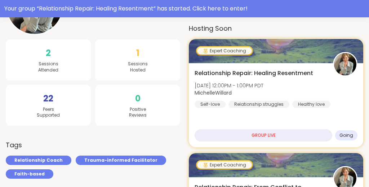
scroll to position [154, 0]
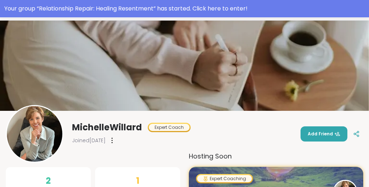
scroll to position [0, 0]
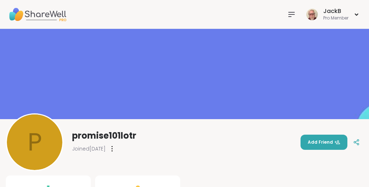
click at [291, 12] on icon at bounding box center [292, 14] width 6 height 4
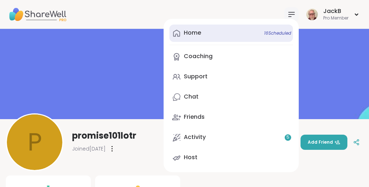
click at [210, 32] on link "Home 16 Scheduled" at bounding box center [232, 33] width 124 height 17
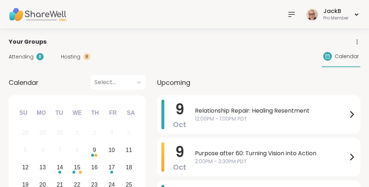
click at [290, 14] on icon at bounding box center [292, 14] width 6 height 4
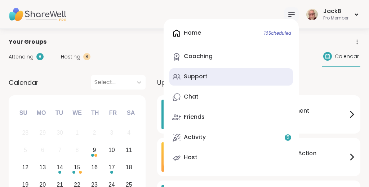
click at [199, 74] on div "Support" at bounding box center [196, 77] width 24 height 8
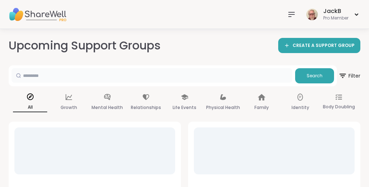
click at [199, 74] on input "text" at bounding box center [152, 75] width 281 height 14
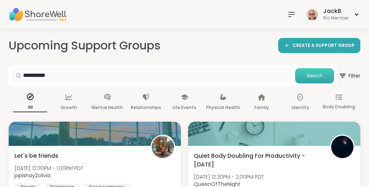
type input "**********"
click at [321, 73] on span "Search" at bounding box center [315, 76] width 16 height 6
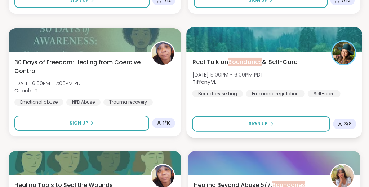
scroll to position [462, 0]
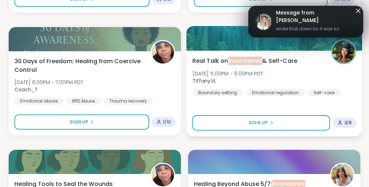
click at [305, 75] on div "Real Talk on Boundaries & Self-Care [DATE] 5:00PM - 6:00PM PDT TiffanyVL Bounda…" at bounding box center [275, 76] width 164 height 40
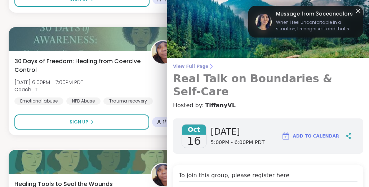
click at [198, 65] on span "View Full Page" at bounding box center [268, 66] width 190 height 6
